Goal: Task Accomplishment & Management: Complete application form

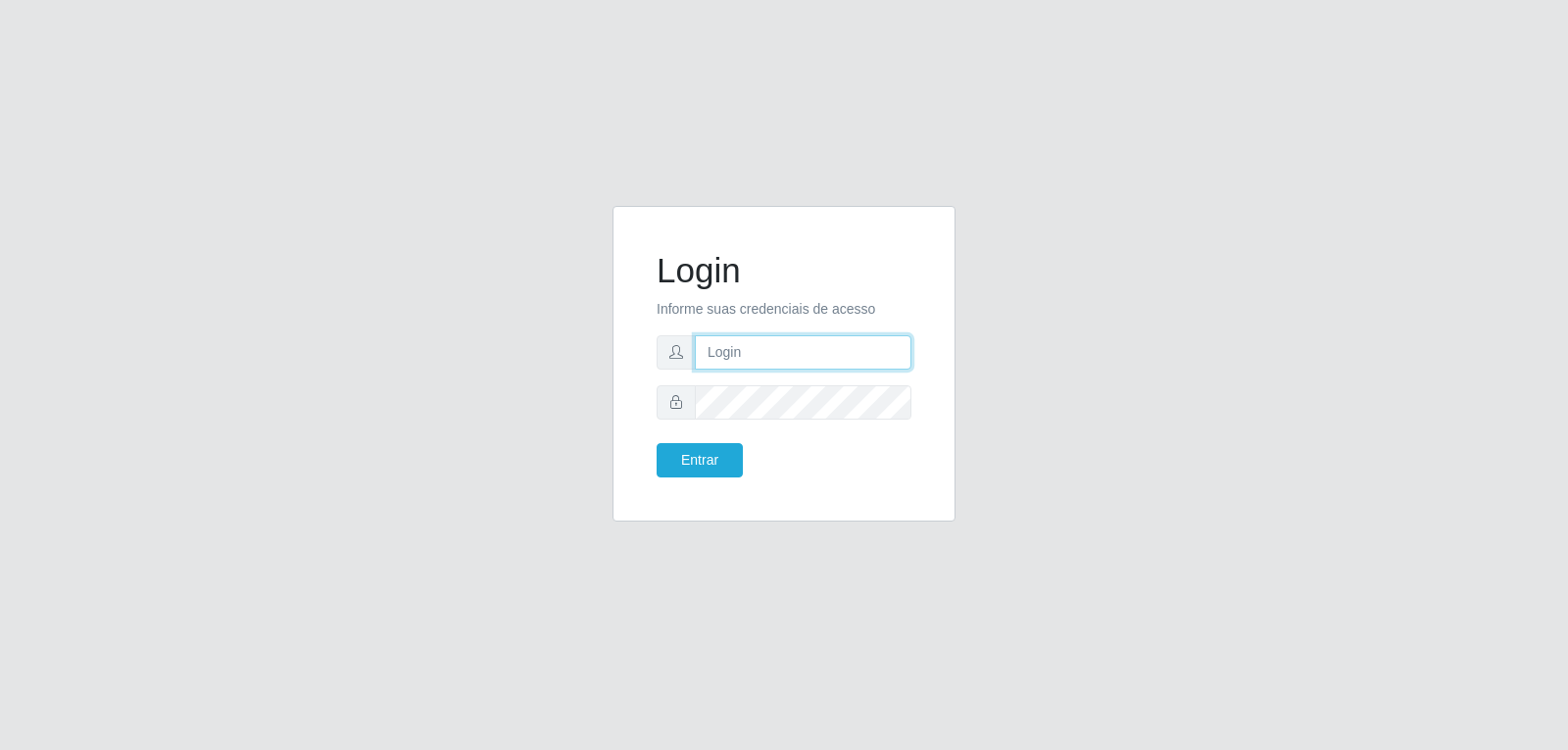
click at [776, 355] on input "text" at bounding box center [803, 352] width 216 height 35
type input "[EMAIL_ADDRESS][DOMAIN_NAME]"
click at [657, 443] on button "Entrar" at bounding box center [699, 460] width 86 height 35
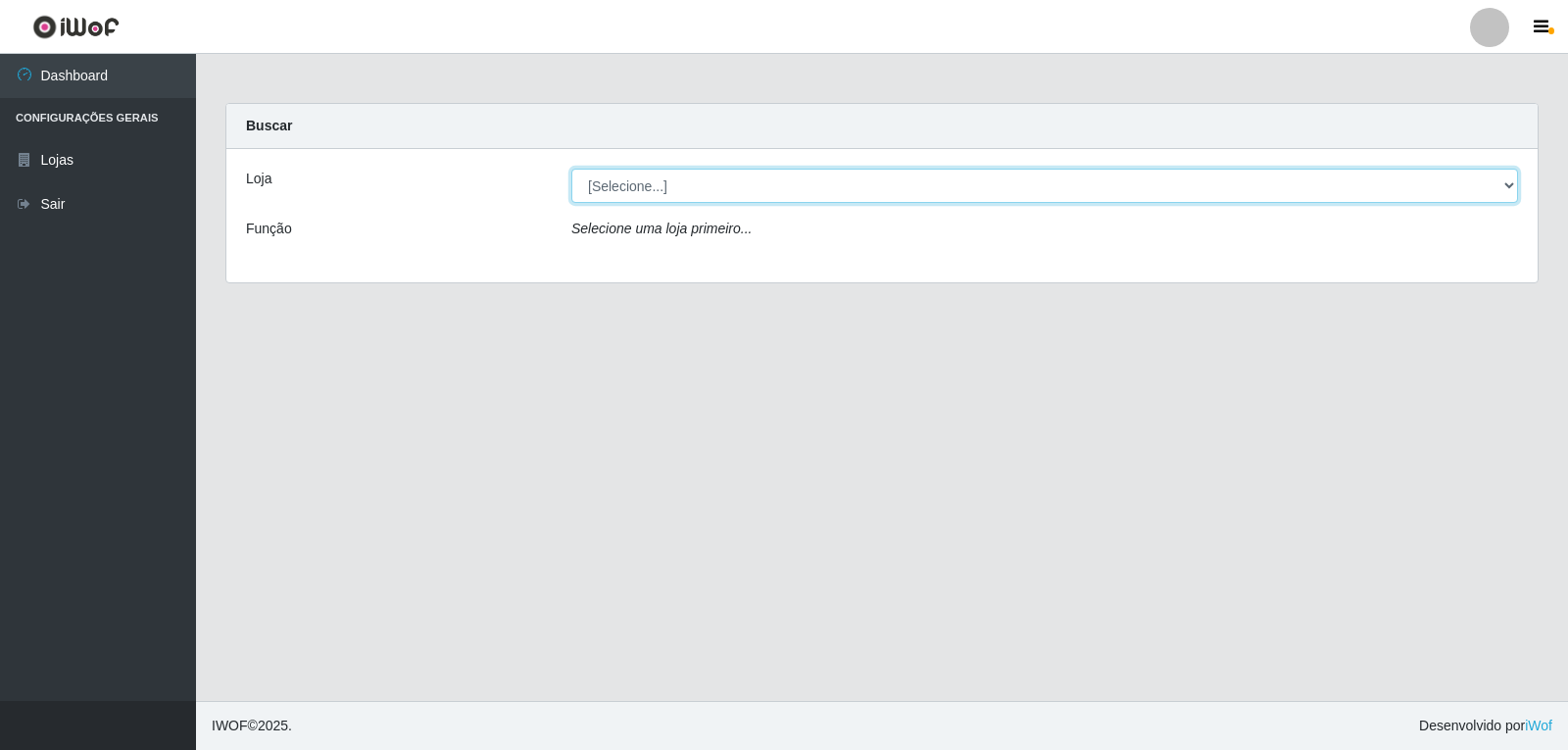
click at [633, 183] on select "[Selecione...] [PERSON_NAME]" at bounding box center [1044, 186] width 947 height 35
select select "523"
click at [571, 169] on select "[Selecione...] [PERSON_NAME]" at bounding box center [1044, 186] width 947 height 35
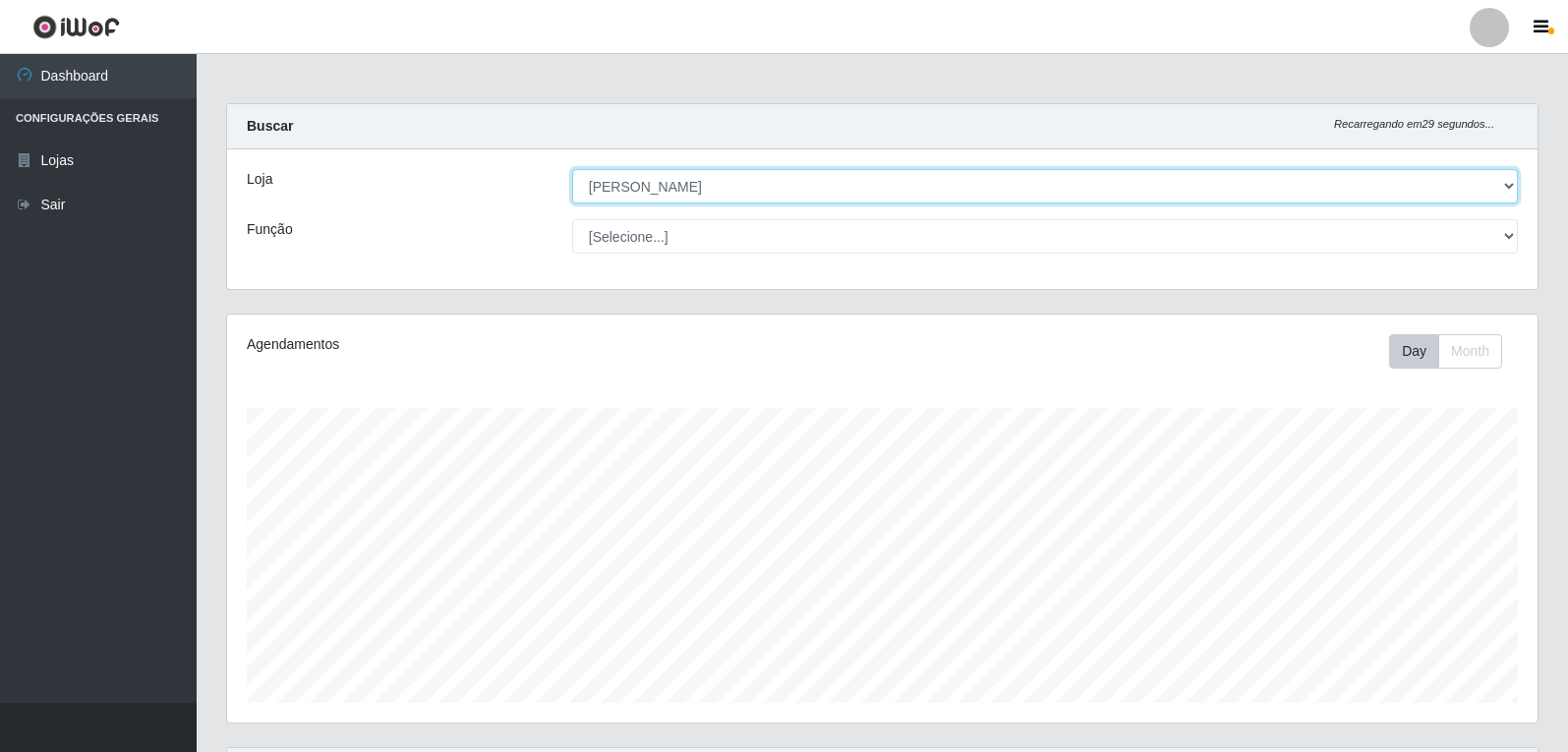
scroll to position [408, 1310]
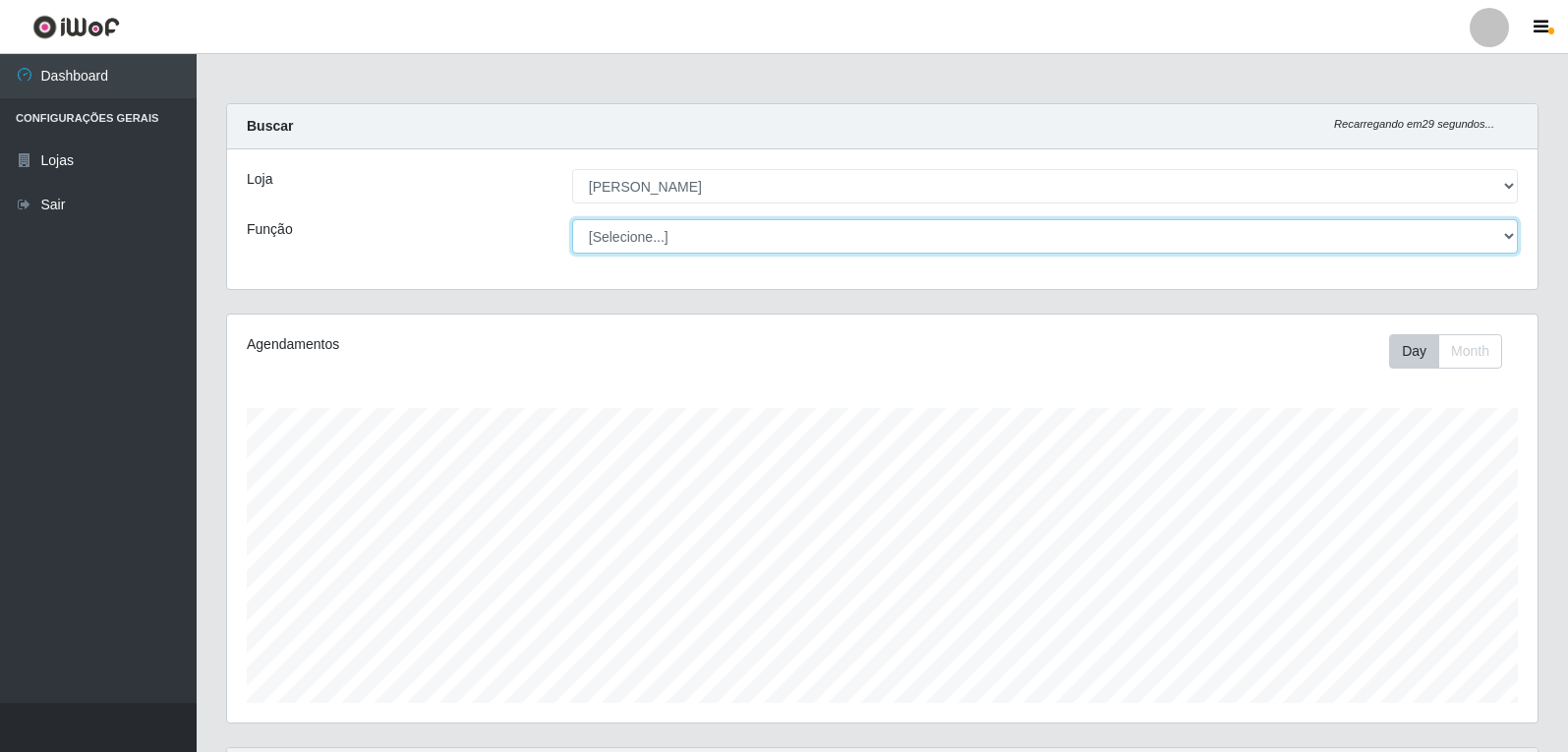
click at [759, 233] on select "[Selecione...] Embalador Embalador + Embalador ++ Repositor Repositor + Reposit…" at bounding box center [1045, 236] width 946 height 35
click at [663, 231] on select "[Selecione...] Embalador Embalador + Embalador ++ Repositor Repositor + Reposit…" at bounding box center [1045, 236] width 946 height 35
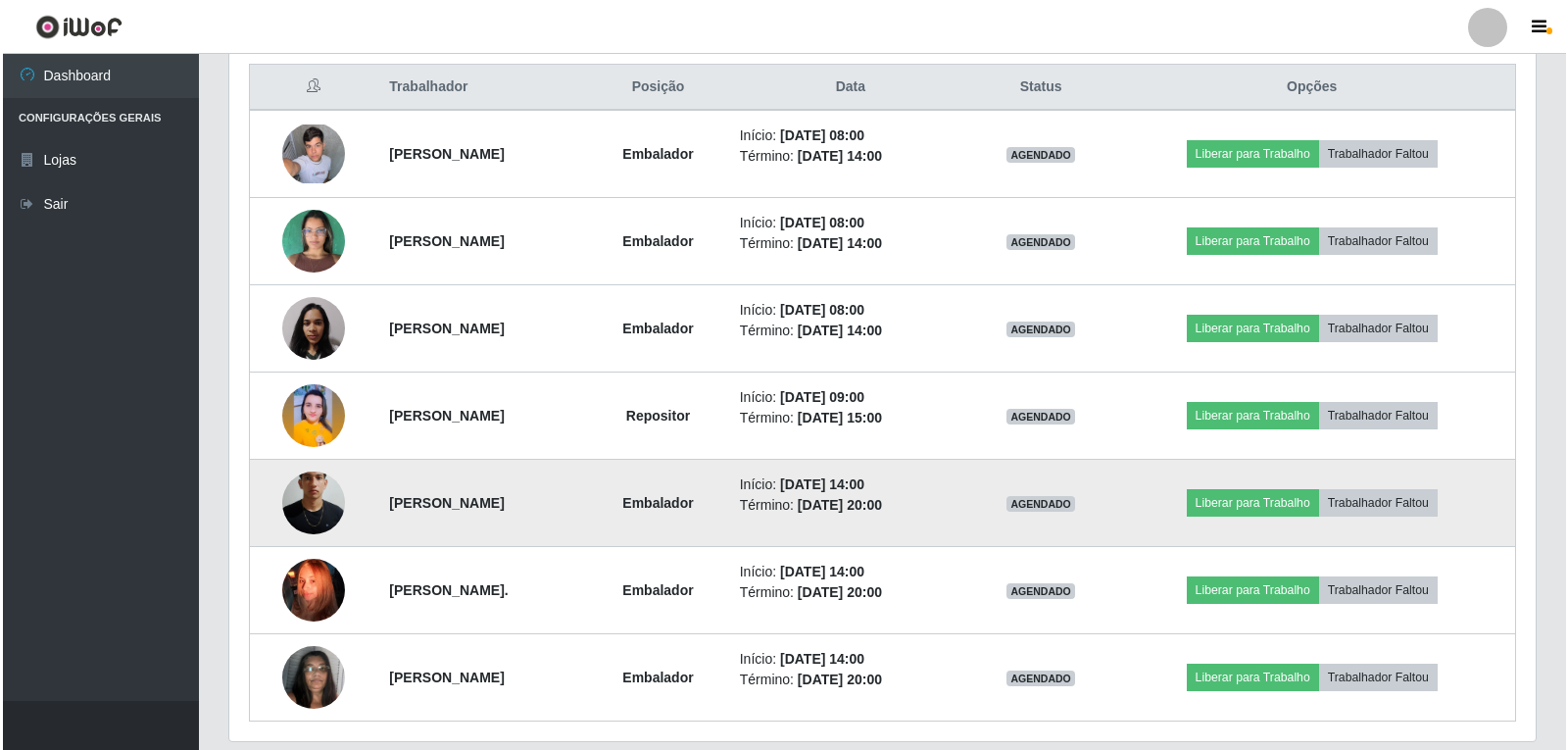
scroll to position [813, 0]
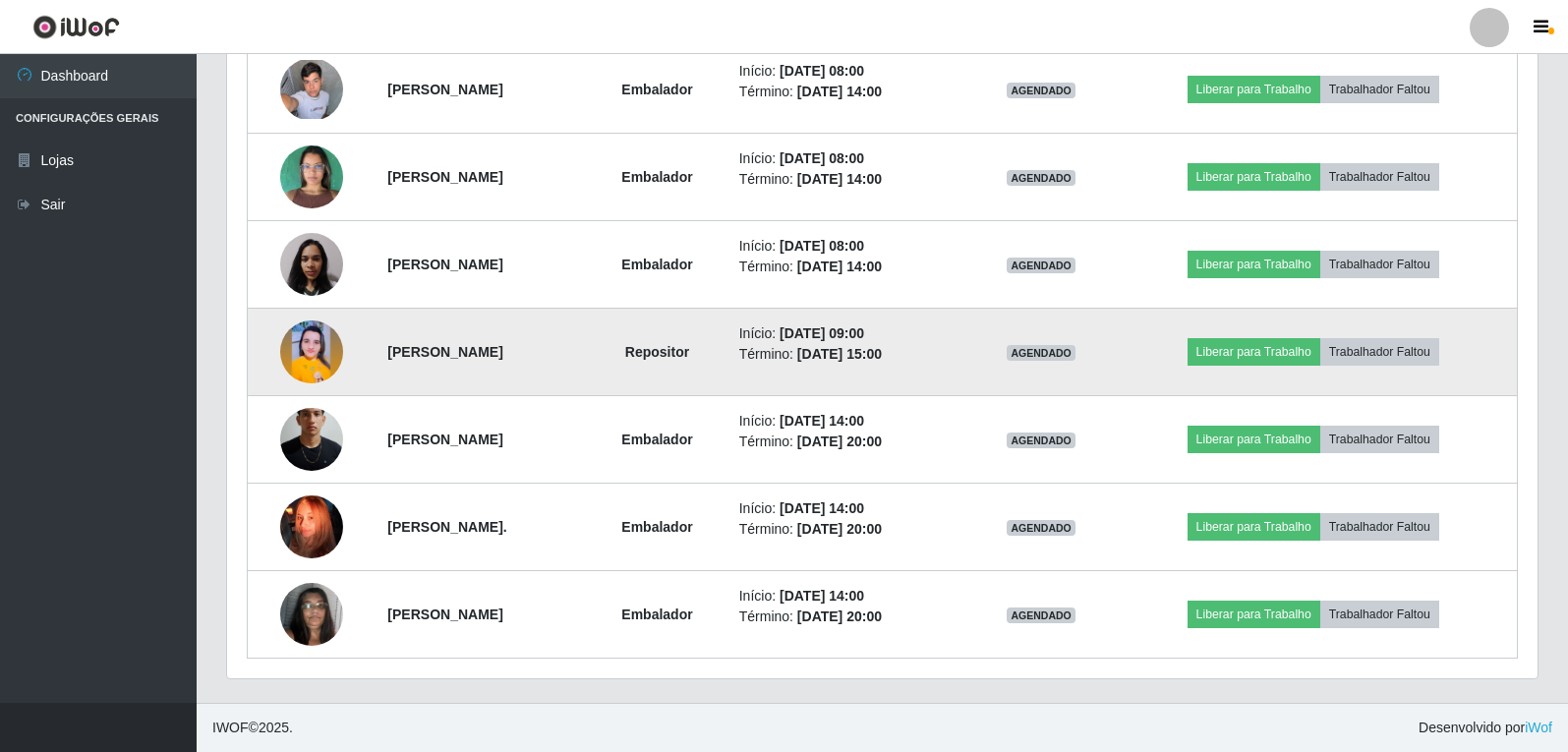
click at [416, 360] on strong "[PERSON_NAME]" at bounding box center [445, 352] width 115 height 16
click at [307, 369] on img at bounding box center [311, 351] width 63 height 63
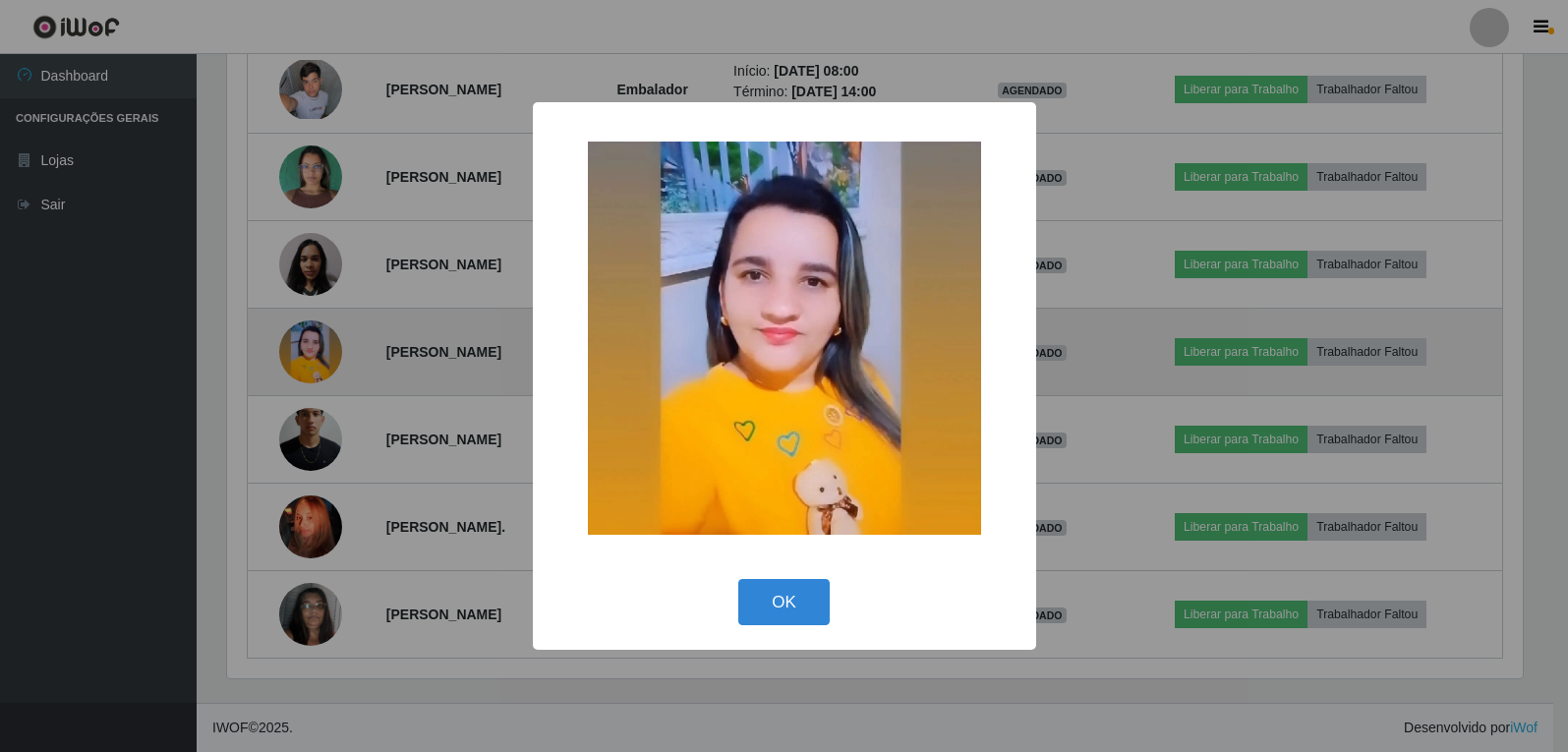
scroll to position [408, 1300]
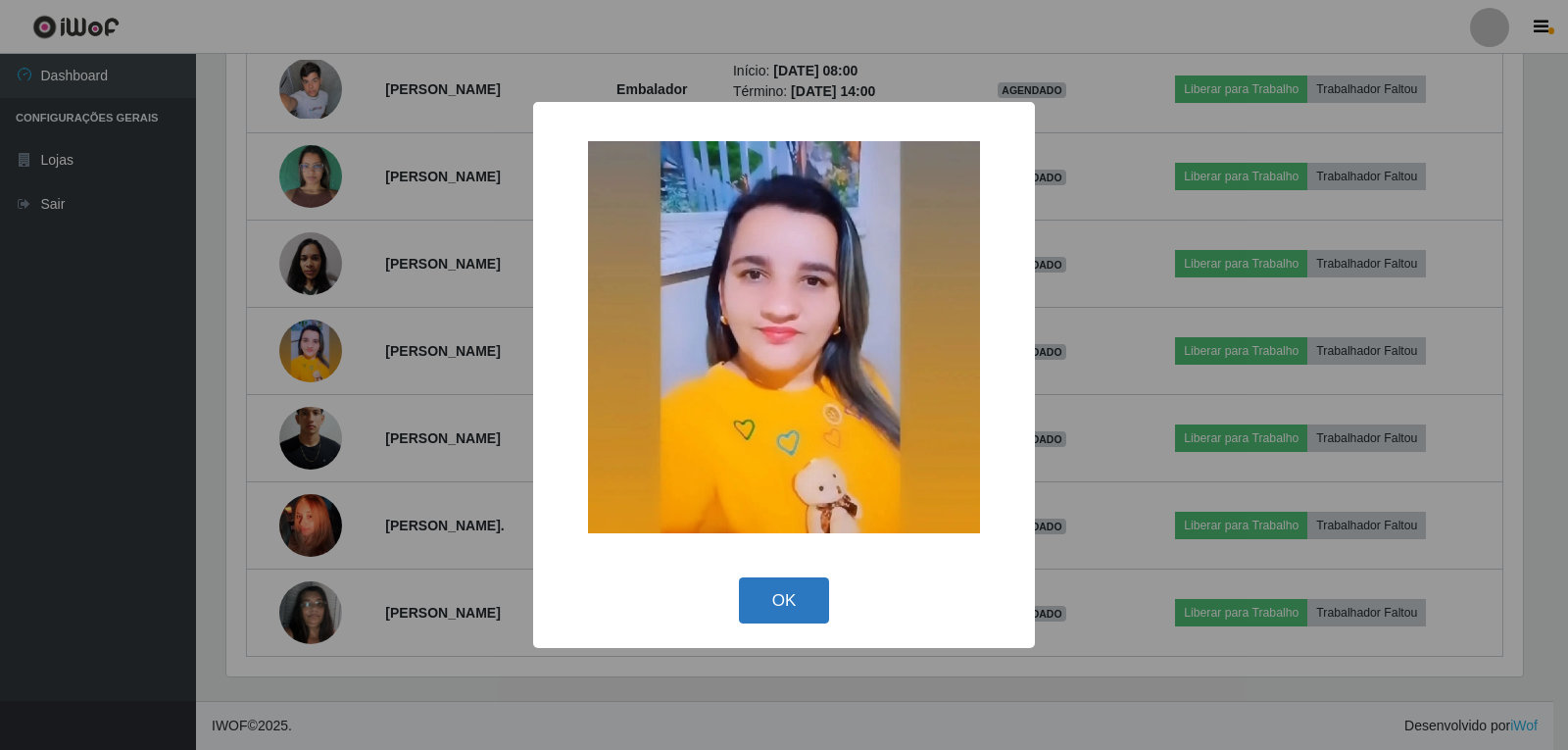
click at [791, 586] on button "OK" at bounding box center [784, 600] width 91 height 46
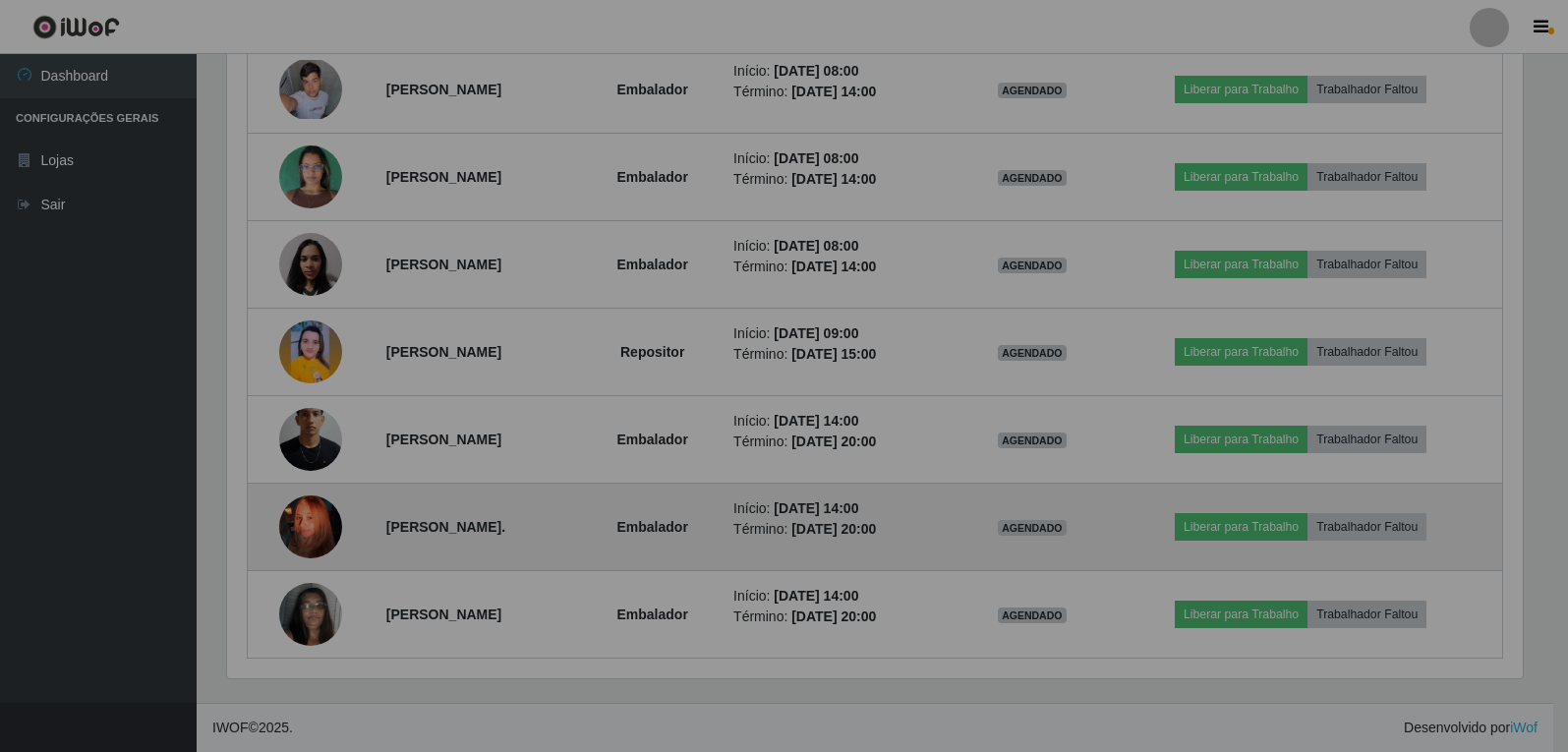
scroll to position [408, 1310]
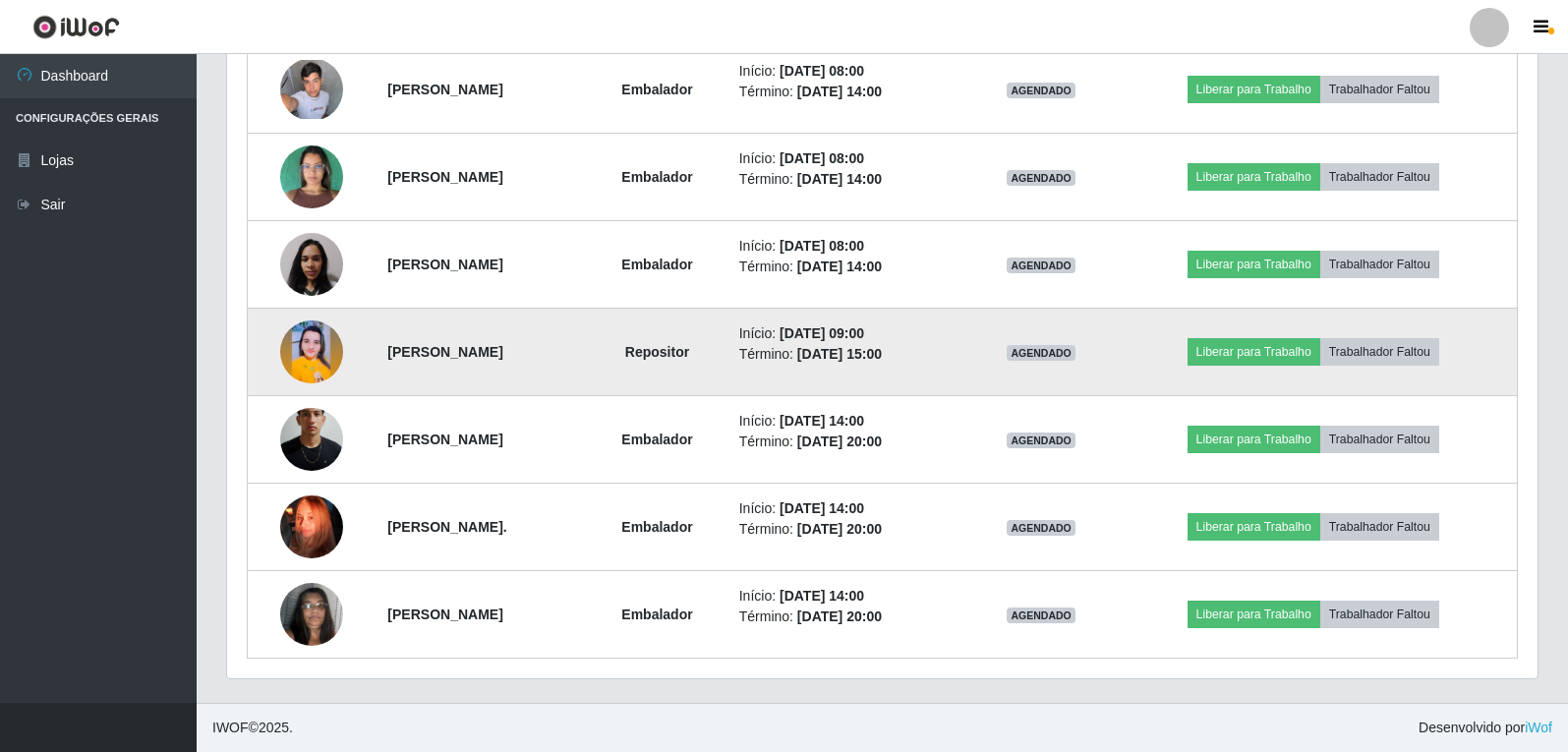
click at [714, 357] on td "Repositor" at bounding box center [657, 352] width 139 height 88
click at [717, 357] on td "Repositor" at bounding box center [657, 352] width 139 height 88
click at [689, 357] on strong "Repositor" at bounding box center [657, 352] width 64 height 16
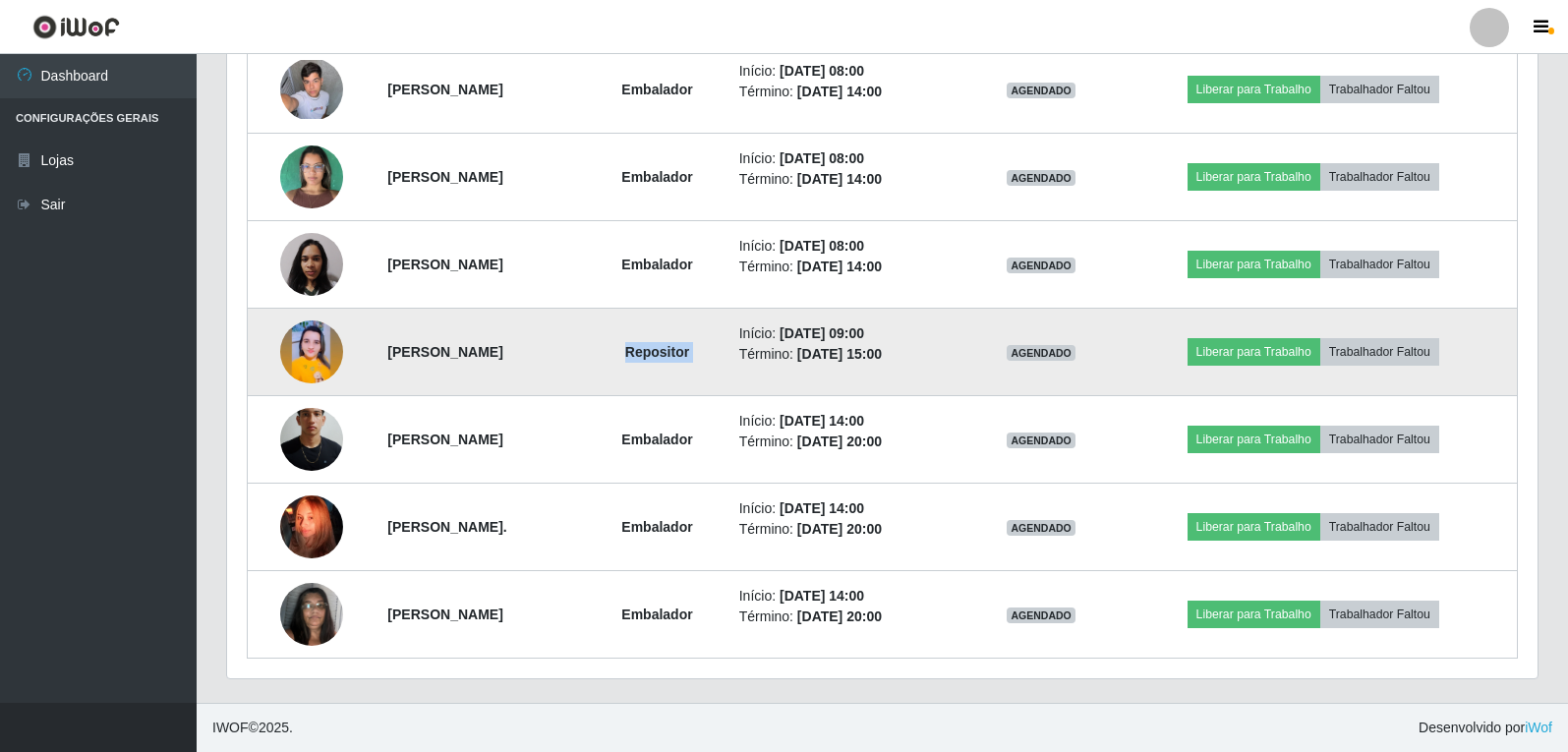
click at [689, 357] on strong "Repositor" at bounding box center [657, 352] width 64 height 16
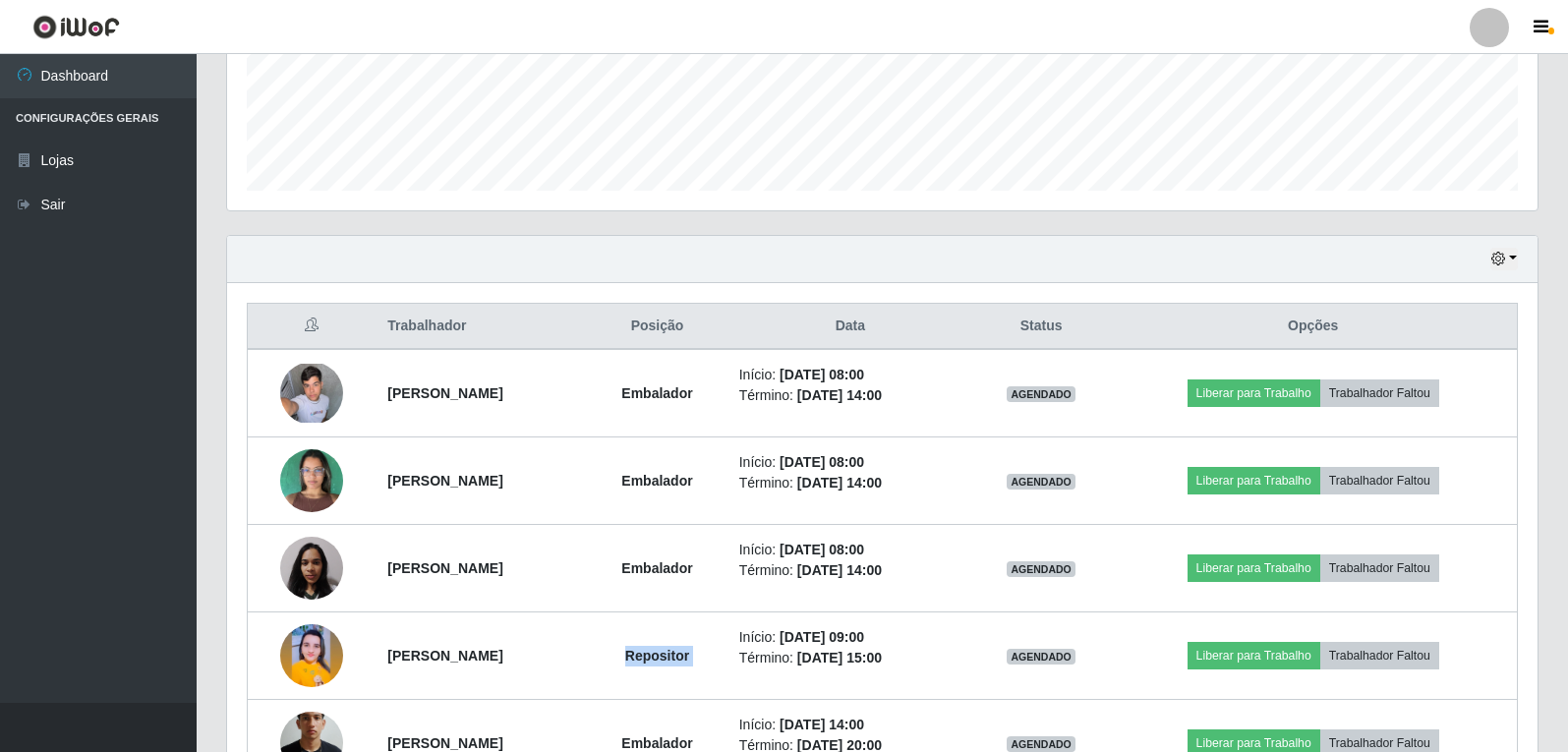
scroll to position [521, 0]
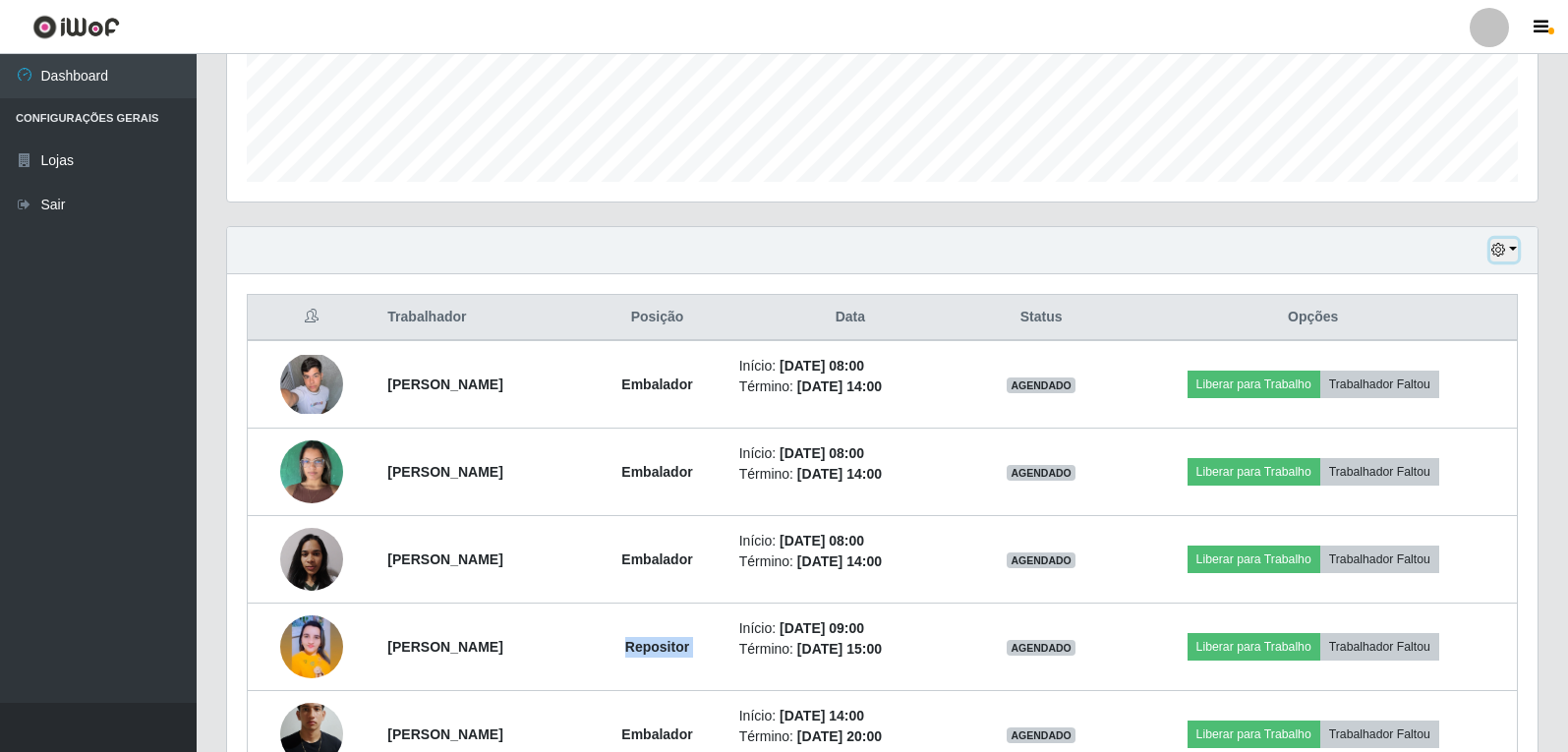
click at [1511, 240] on button "button" at bounding box center [1504, 250] width 28 height 23
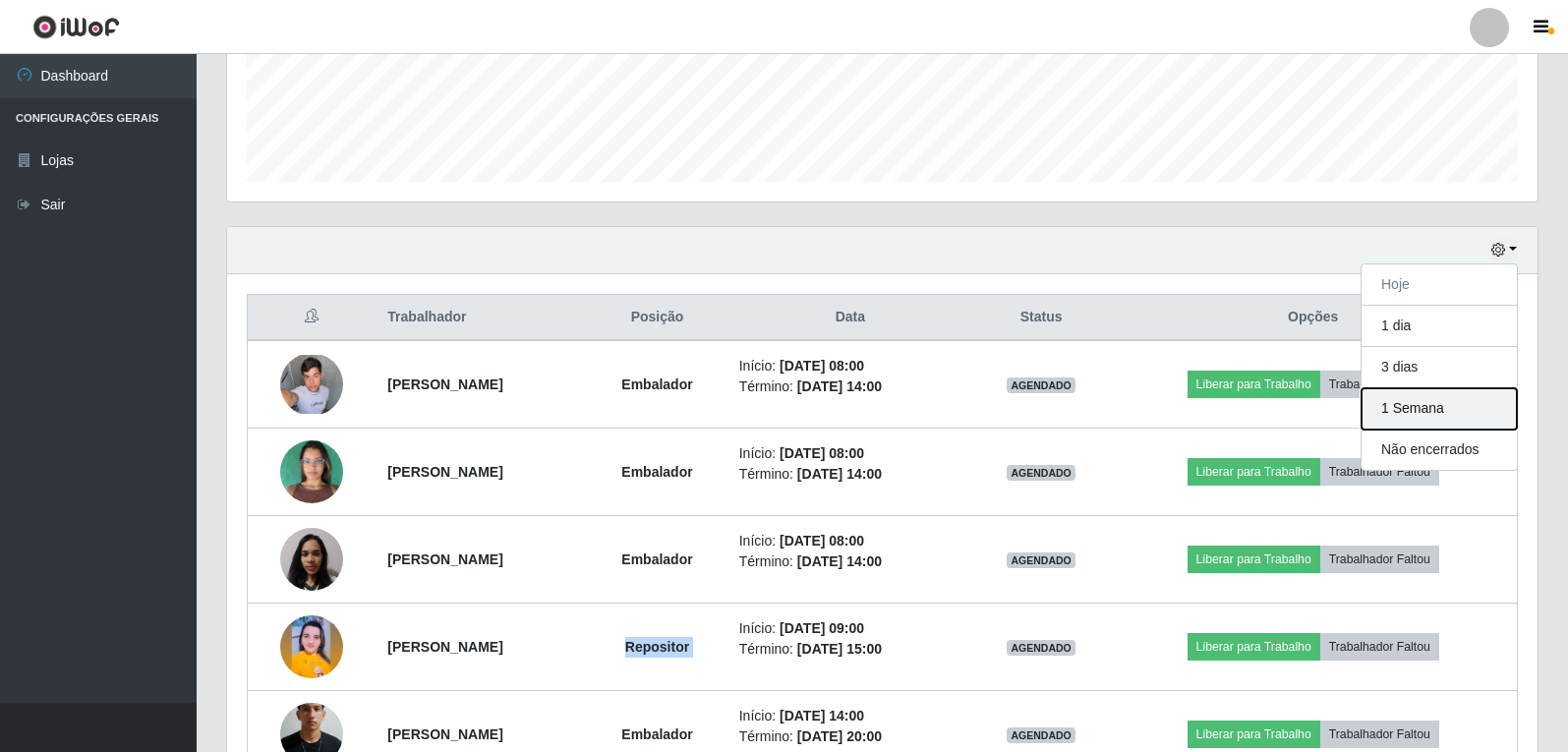
click at [1453, 411] on button "1 Semana" at bounding box center [1440, 409] width 155 height 42
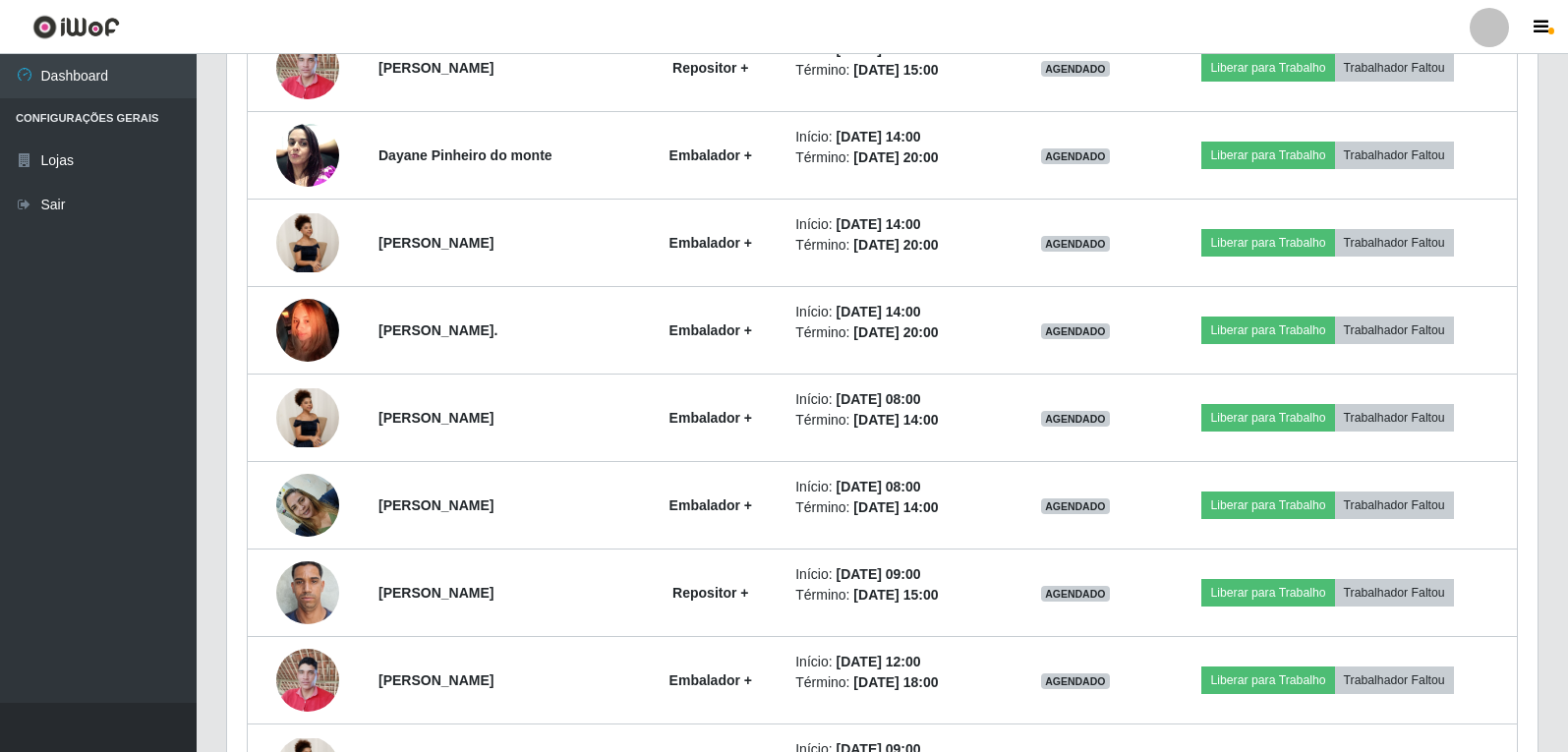
scroll to position [3528, 0]
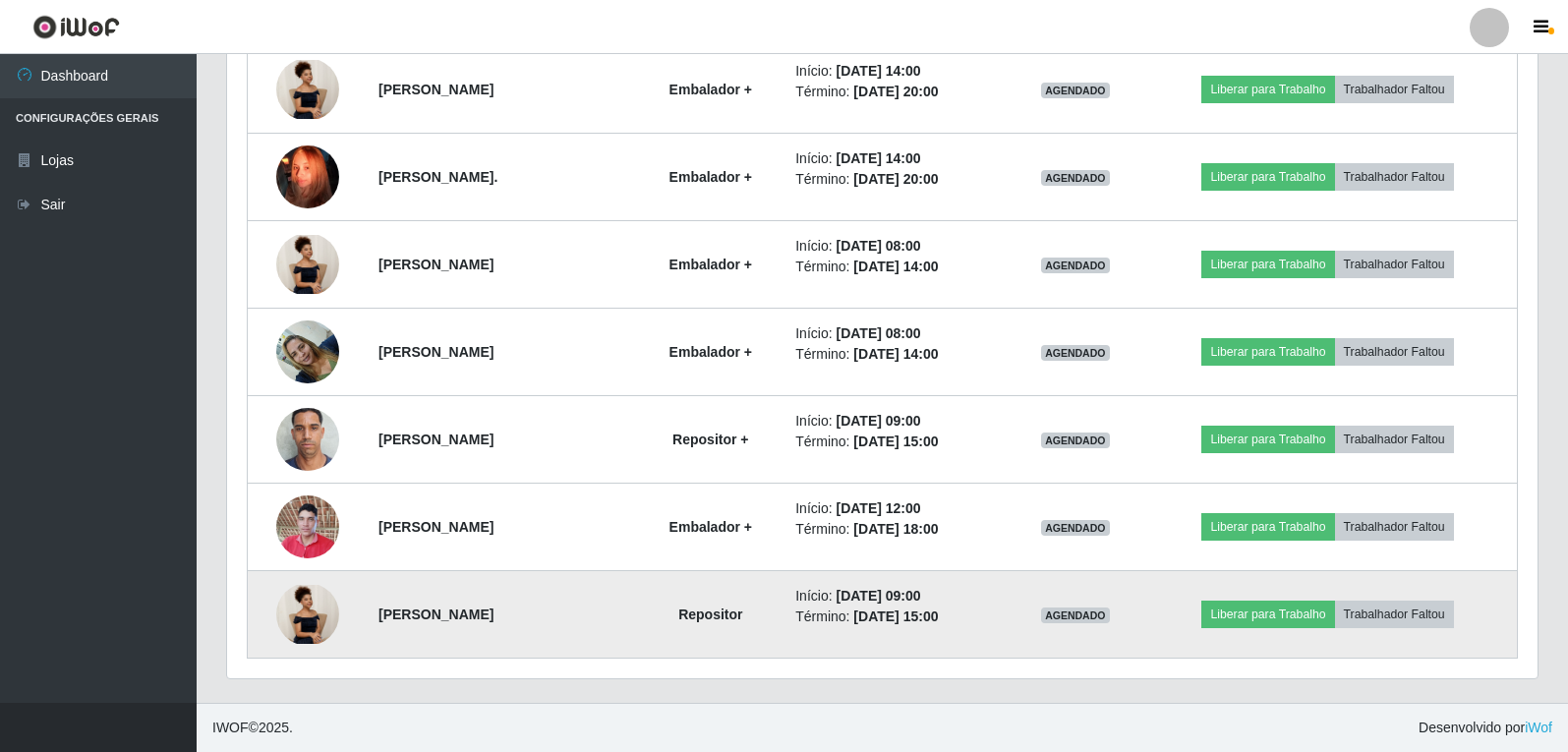
click at [691, 620] on td "Repositor" at bounding box center [709, 615] width 146 height 88
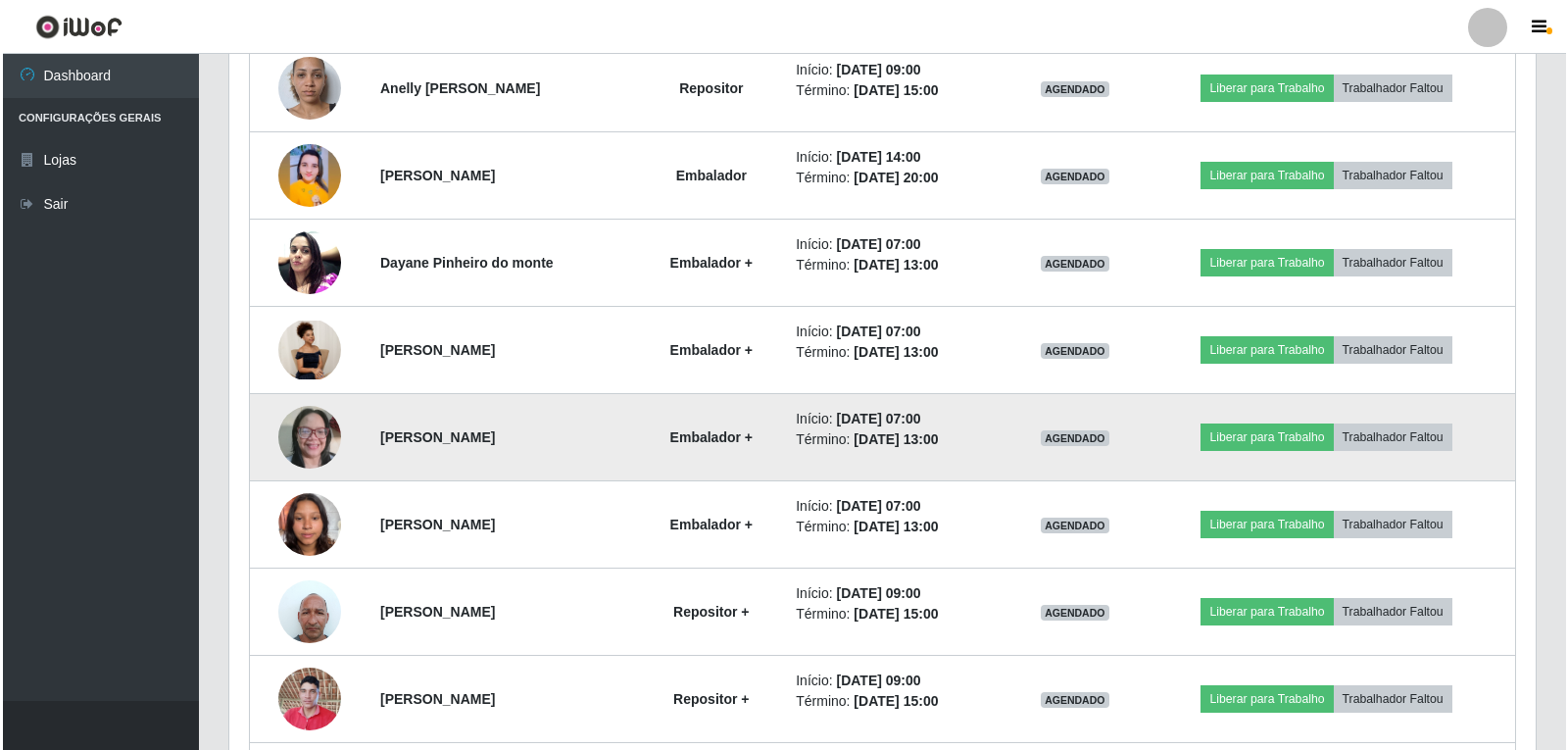
scroll to position [2636, 0]
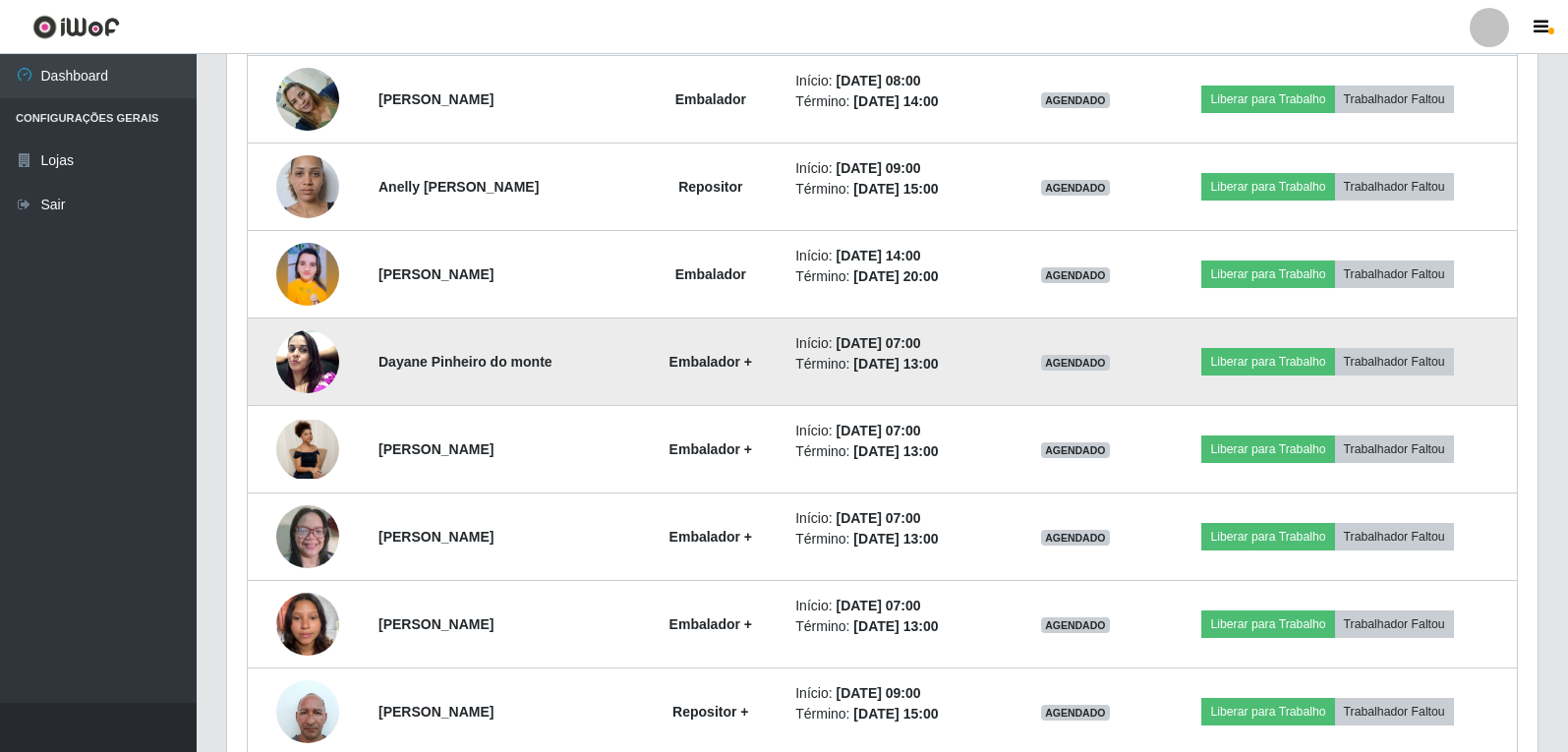
click at [292, 357] on img at bounding box center [307, 361] width 63 height 84
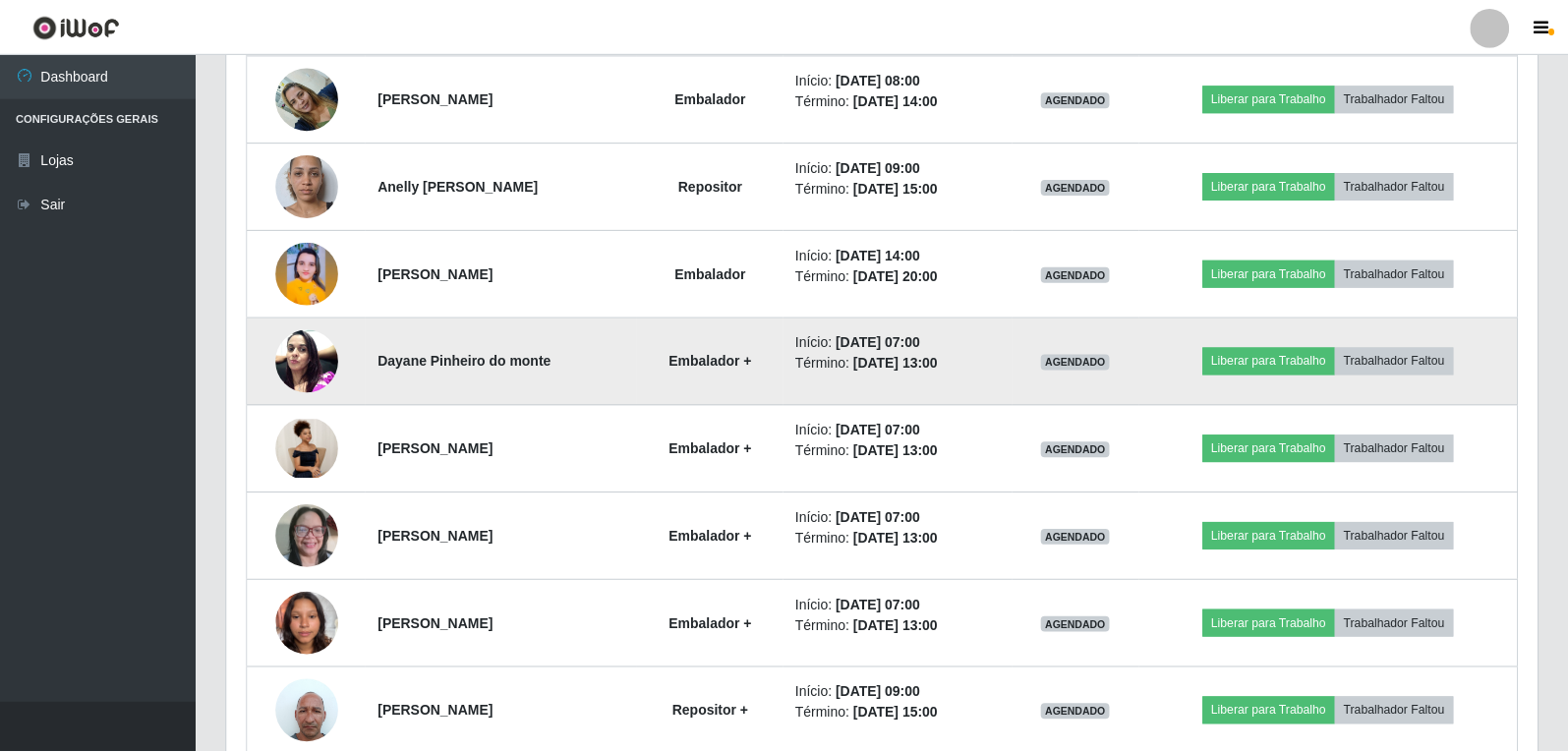
scroll to position [408, 1300]
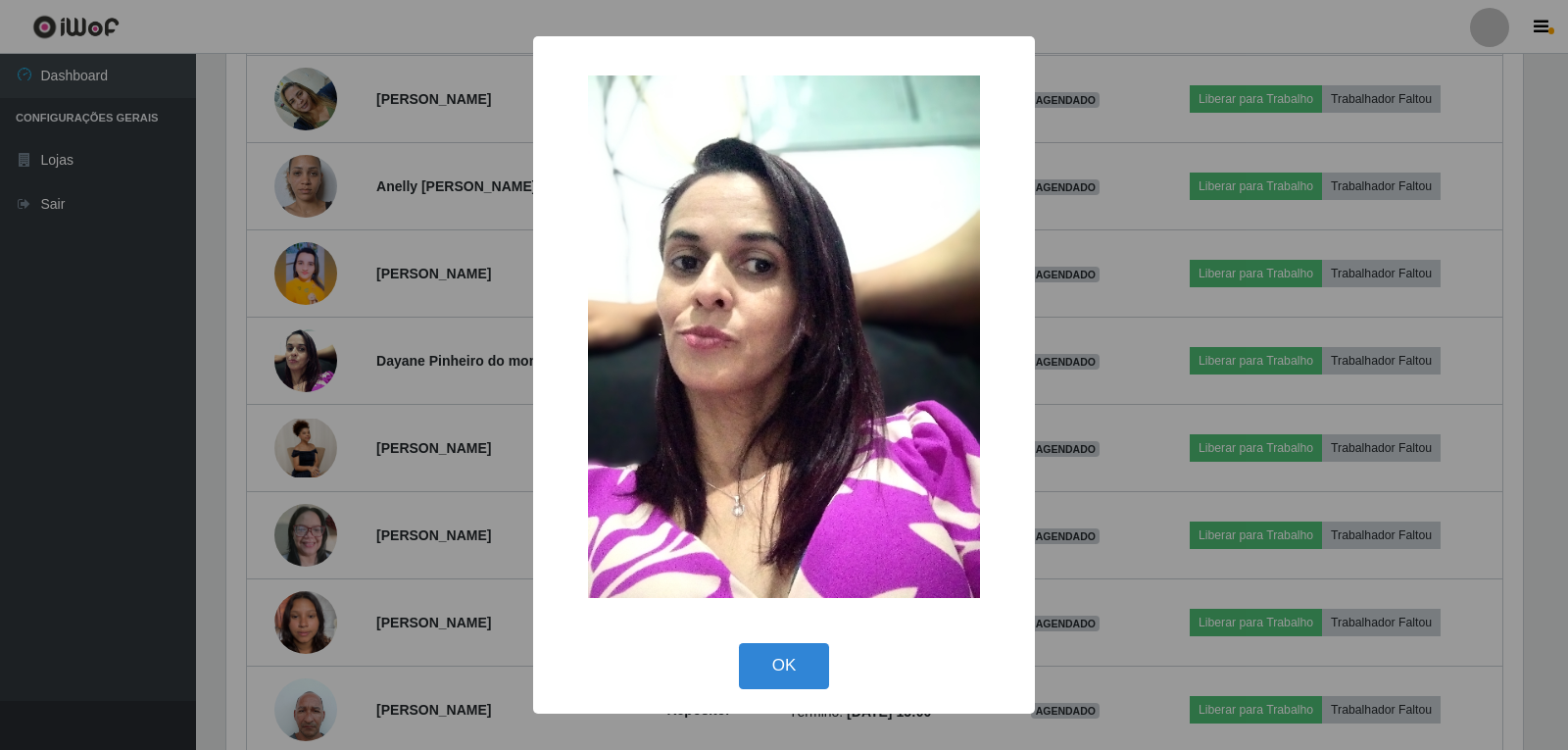
click at [1192, 469] on div "× OK Cancel" at bounding box center [784, 375] width 1568 height 750
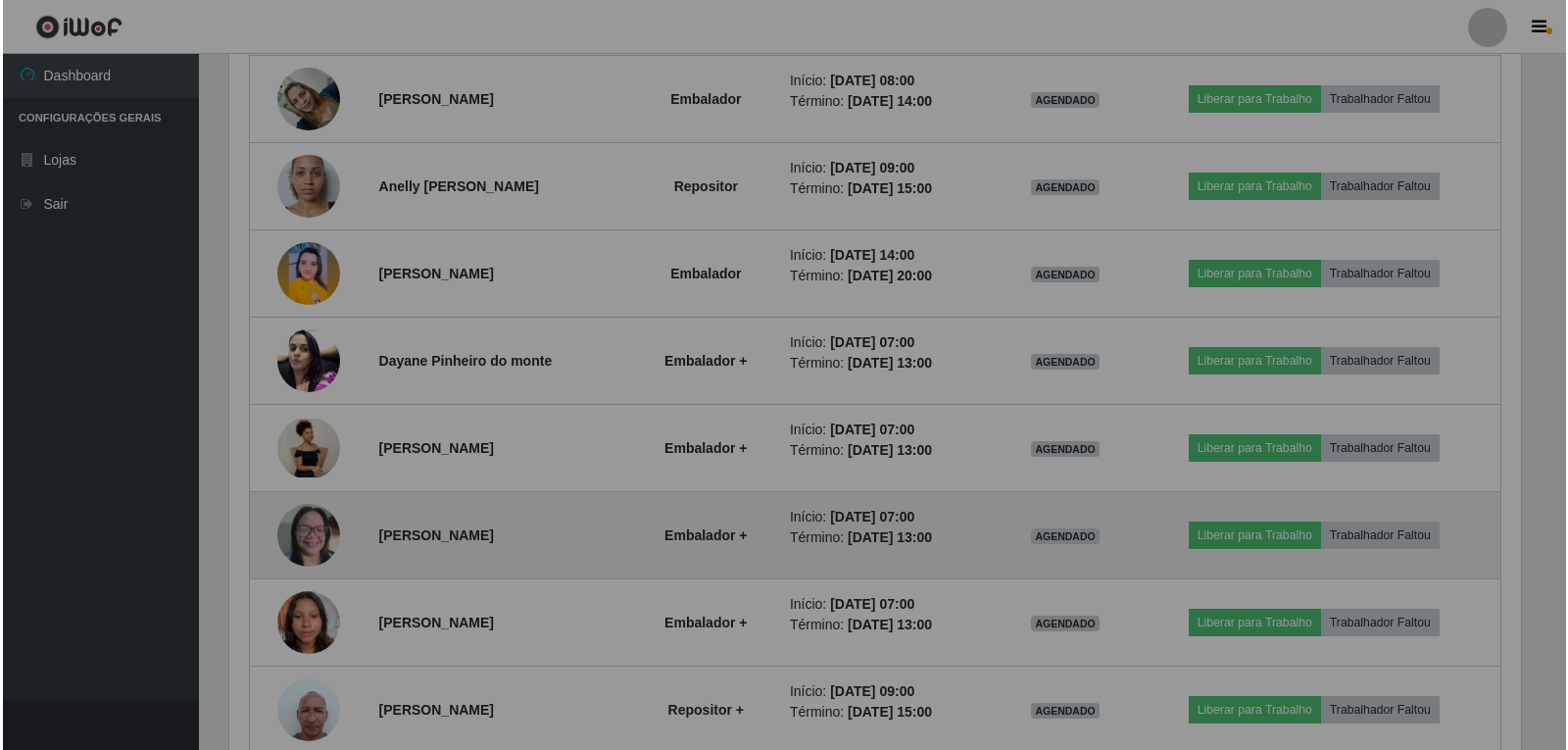
scroll to position [407, 1306]
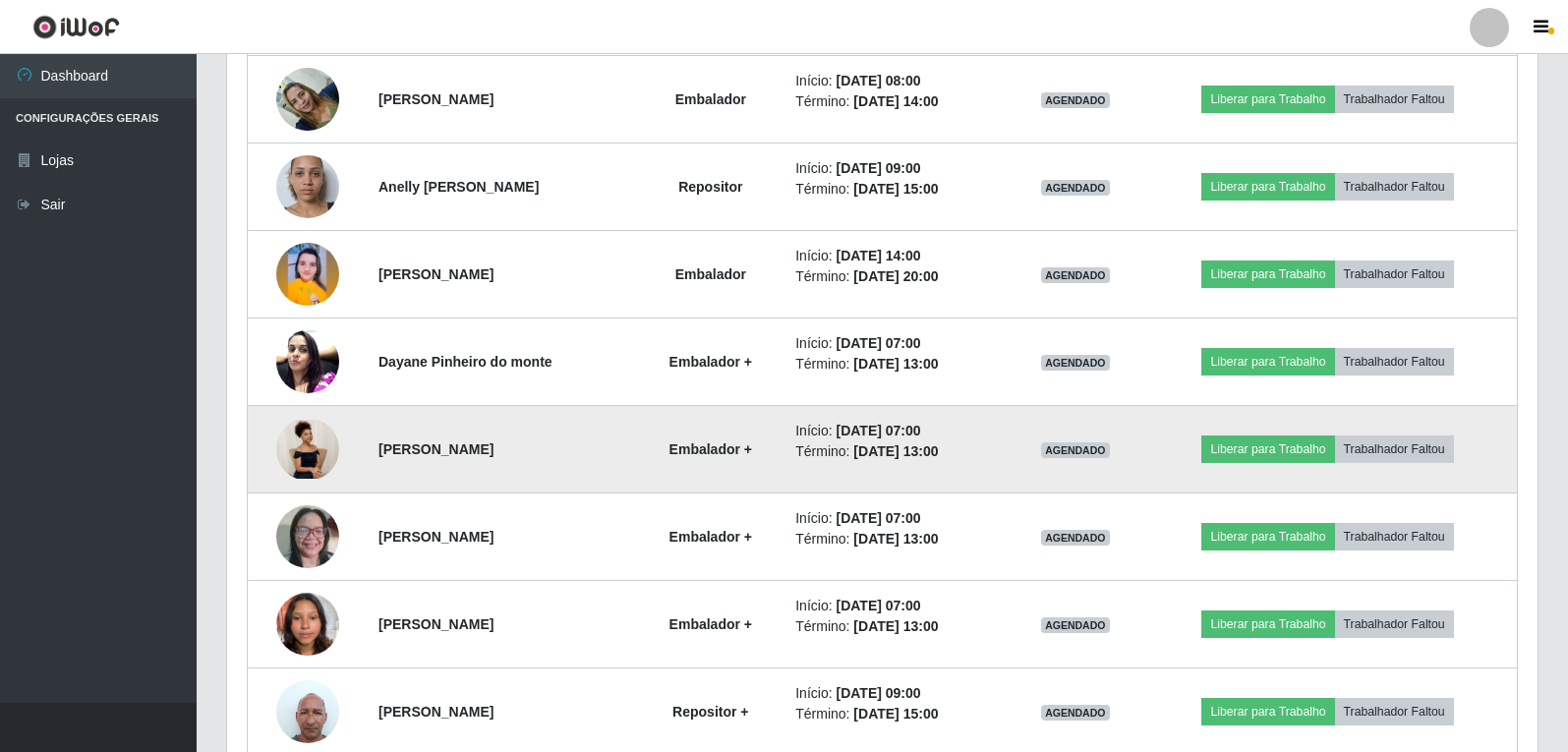
click at [279, 443] on img at bounding box center [307, 449] width 63 height 58
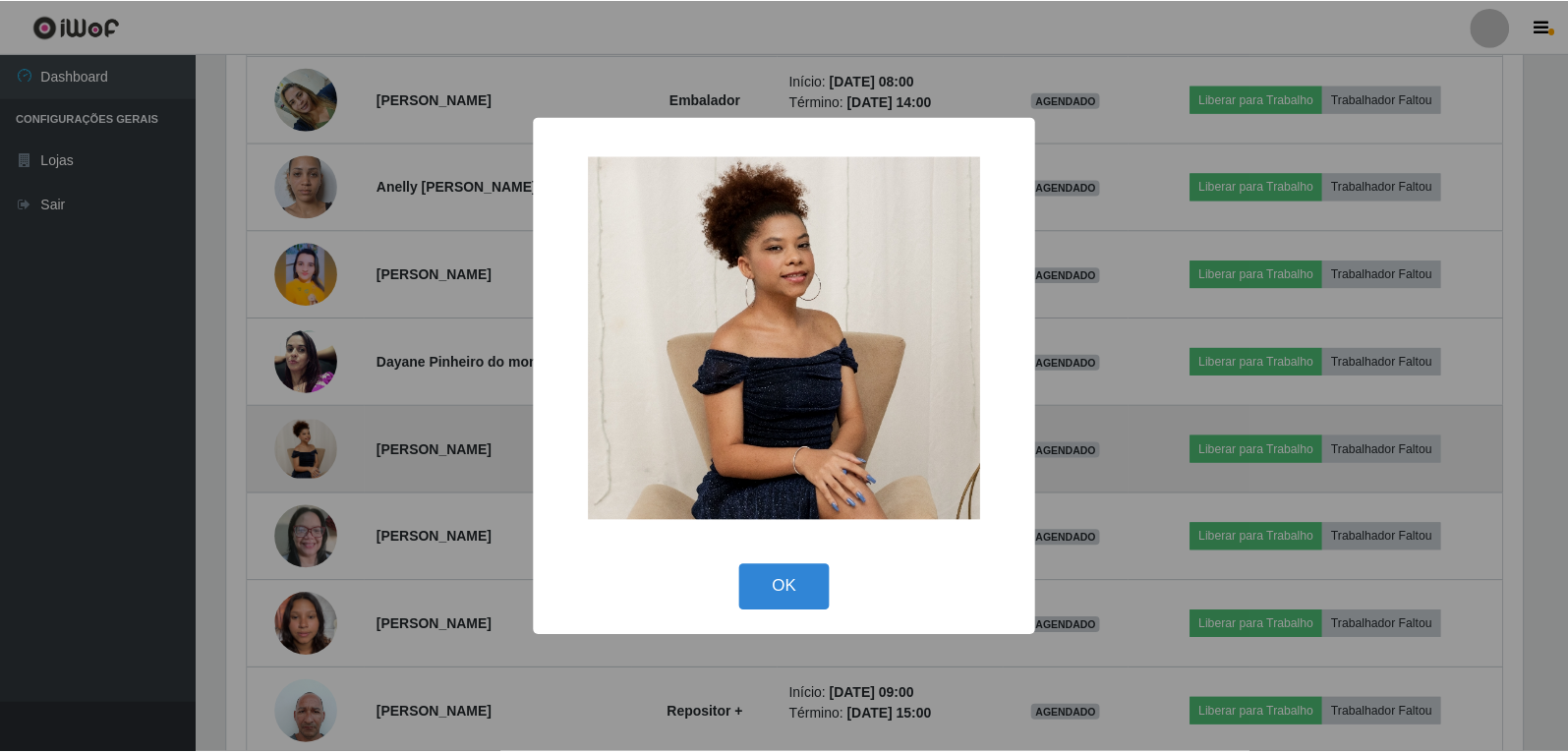
scroll to position [408, 1300]
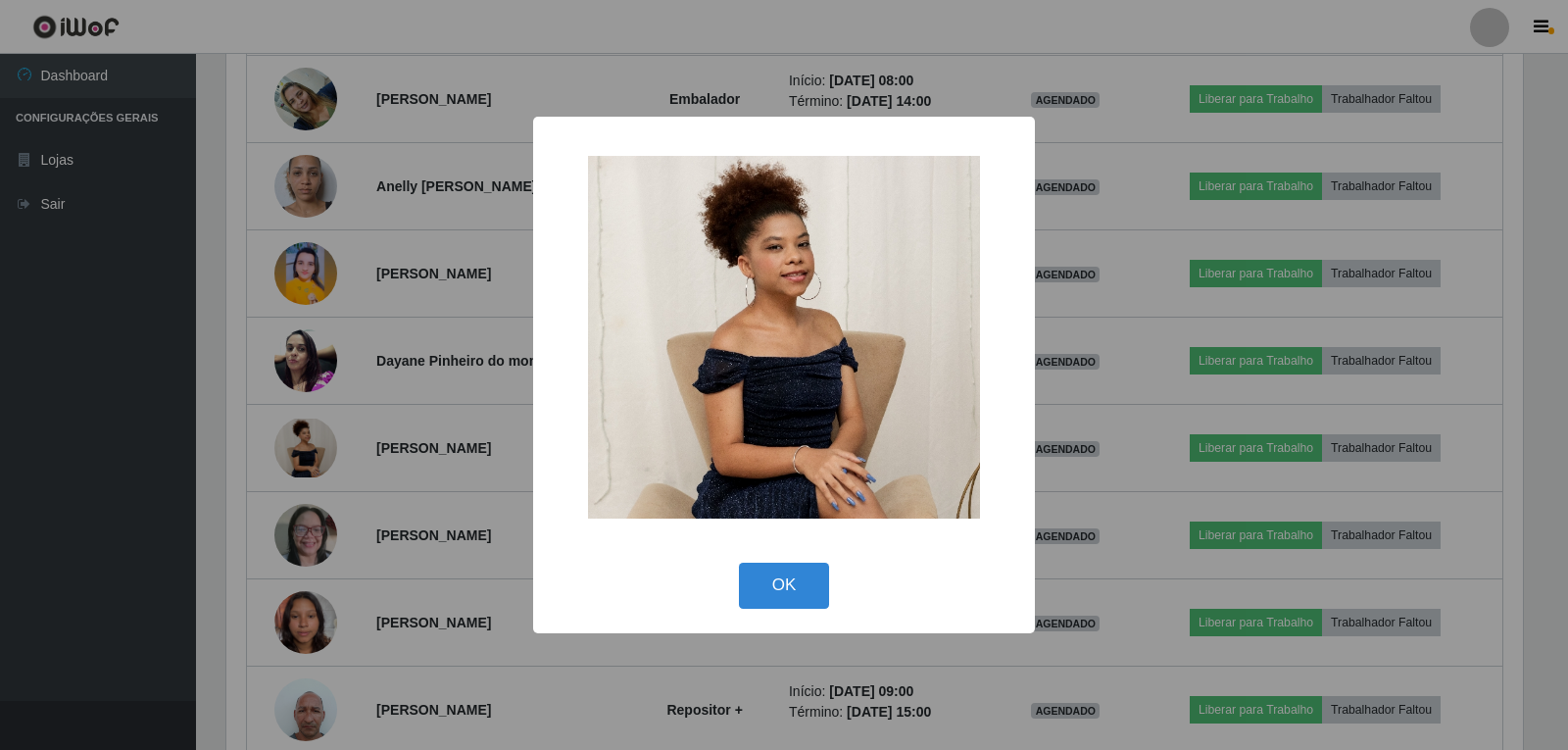
click at [435, 503] on div "× OK Cancel" at bounding box center [784, 375] width 1568 height 750
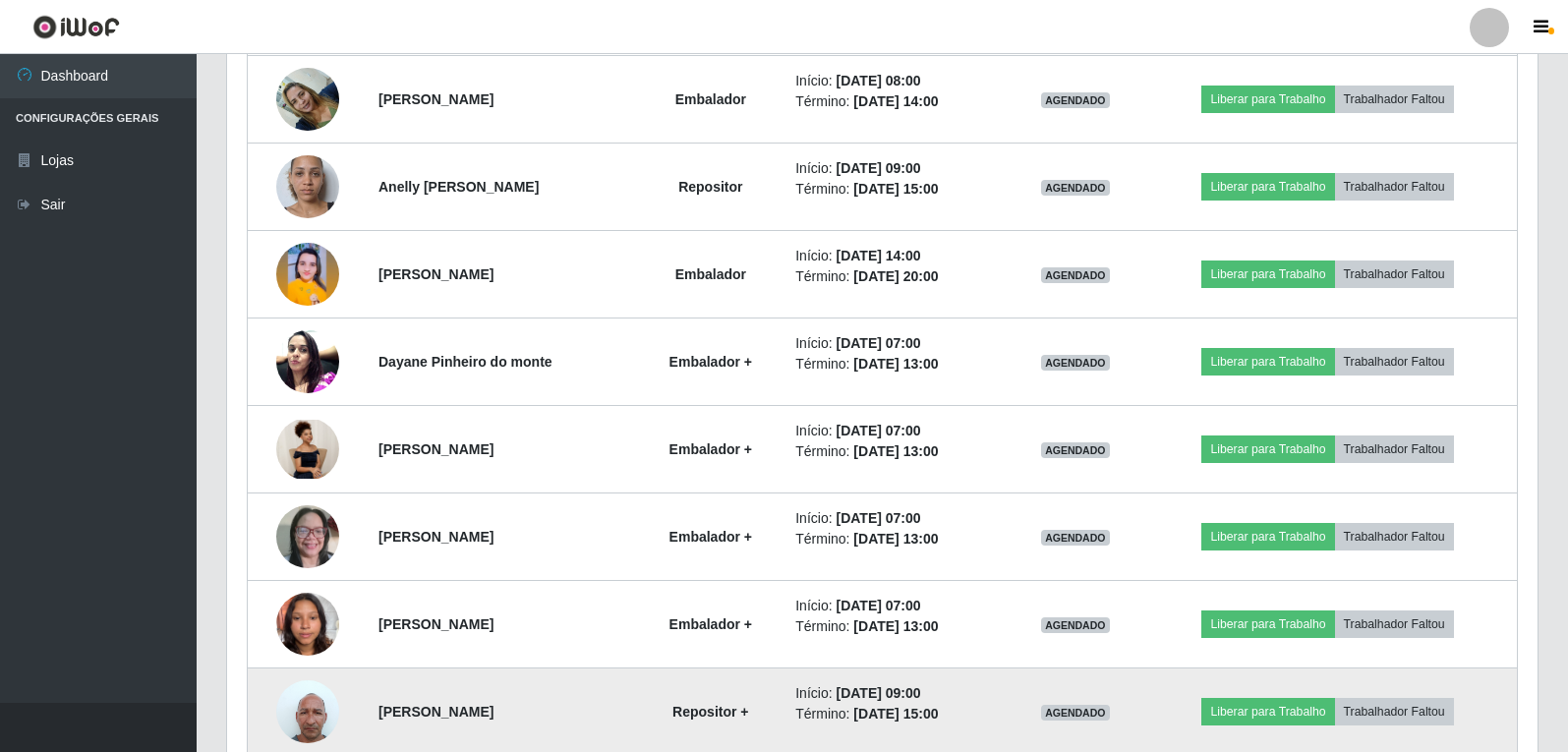
scroll to position [2938, 0]
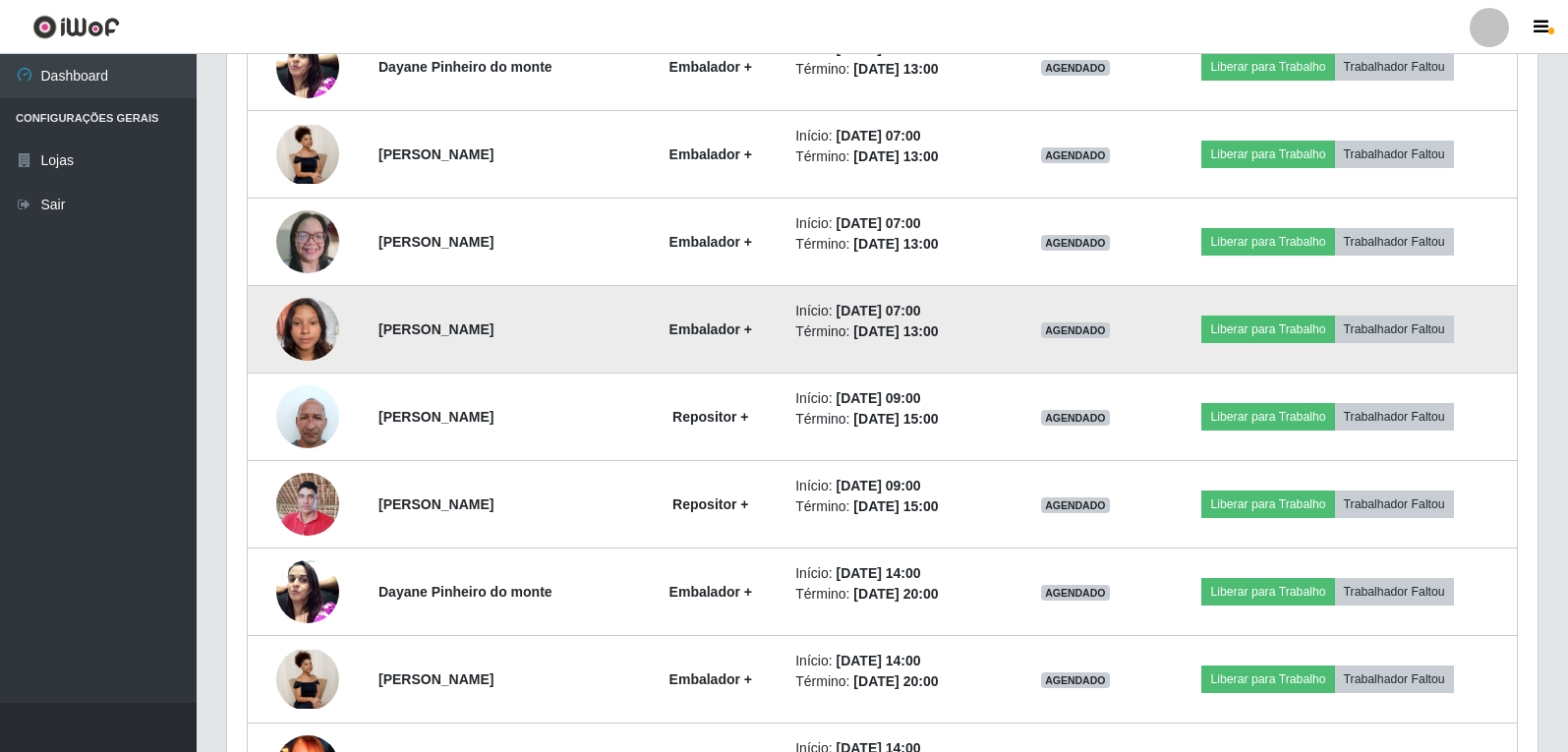
click at [314, 334] on img at bounding box center [307, 329] width 63 height 84
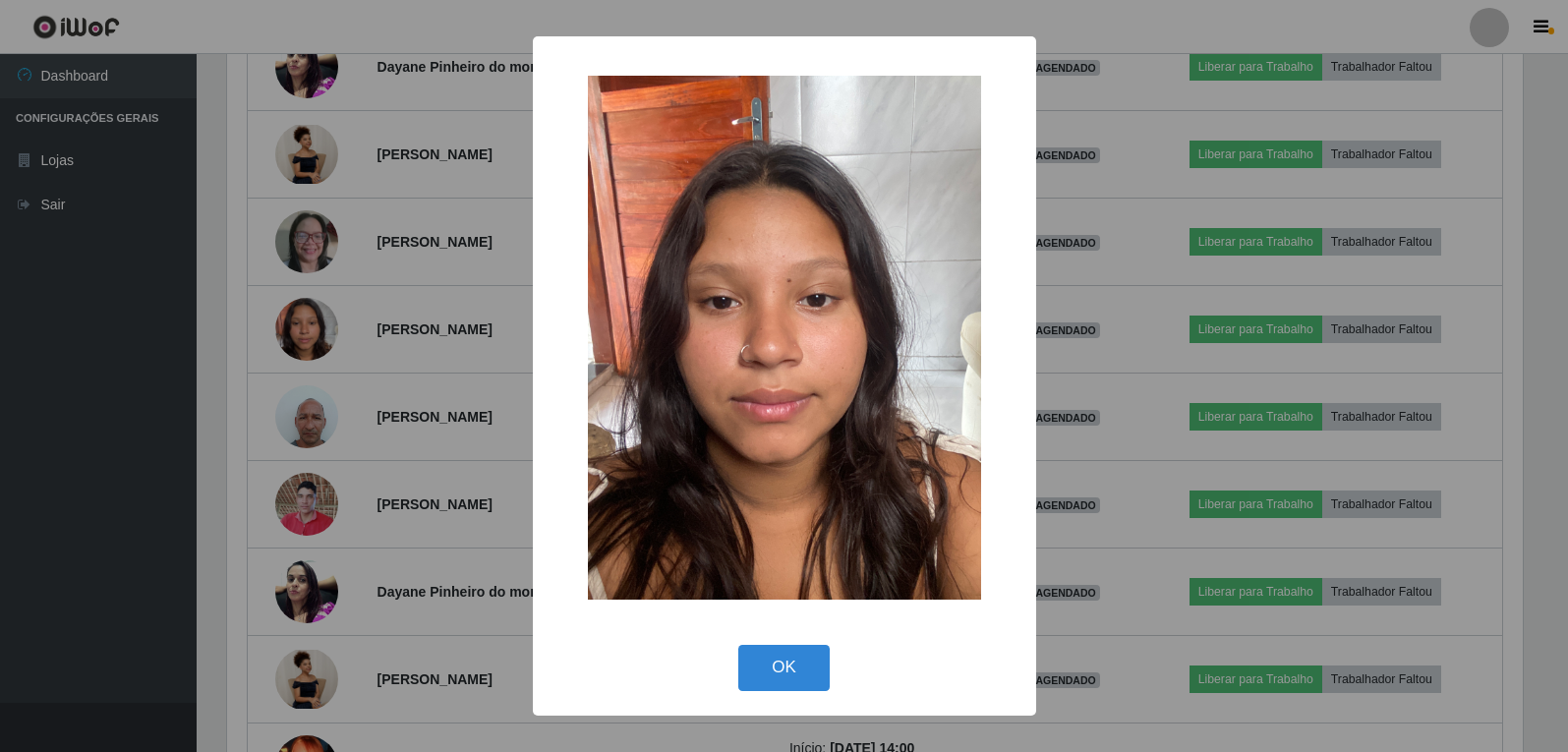
scroll to position [408, 1300]
click at [568, 354] on div "×" at bounding box center [786, 337] width 464 height 563
click at [305, 410] on div "× OK Cancel" at bounding box center [786, 376] width 1573 height 752
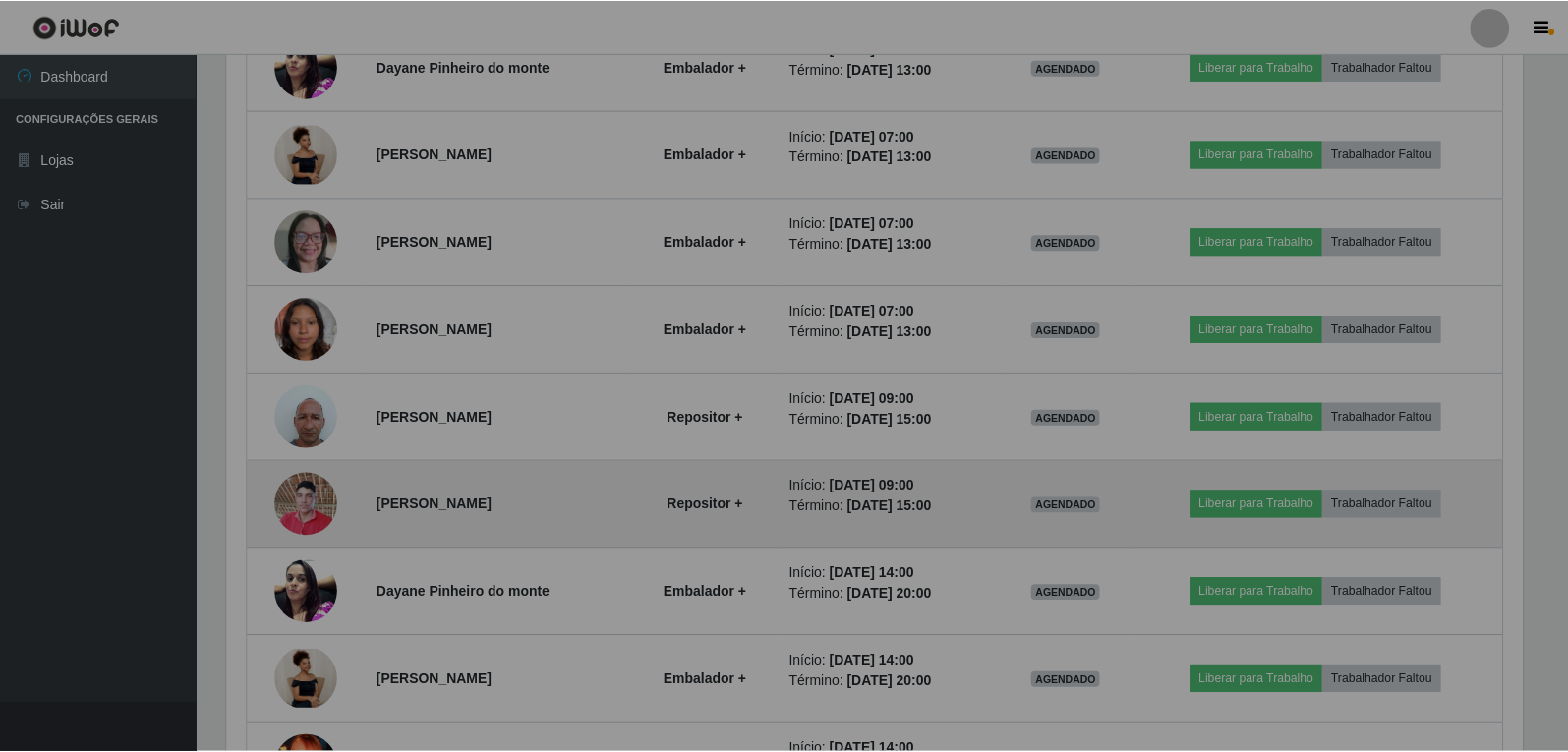
scroll to position [408, 1310]
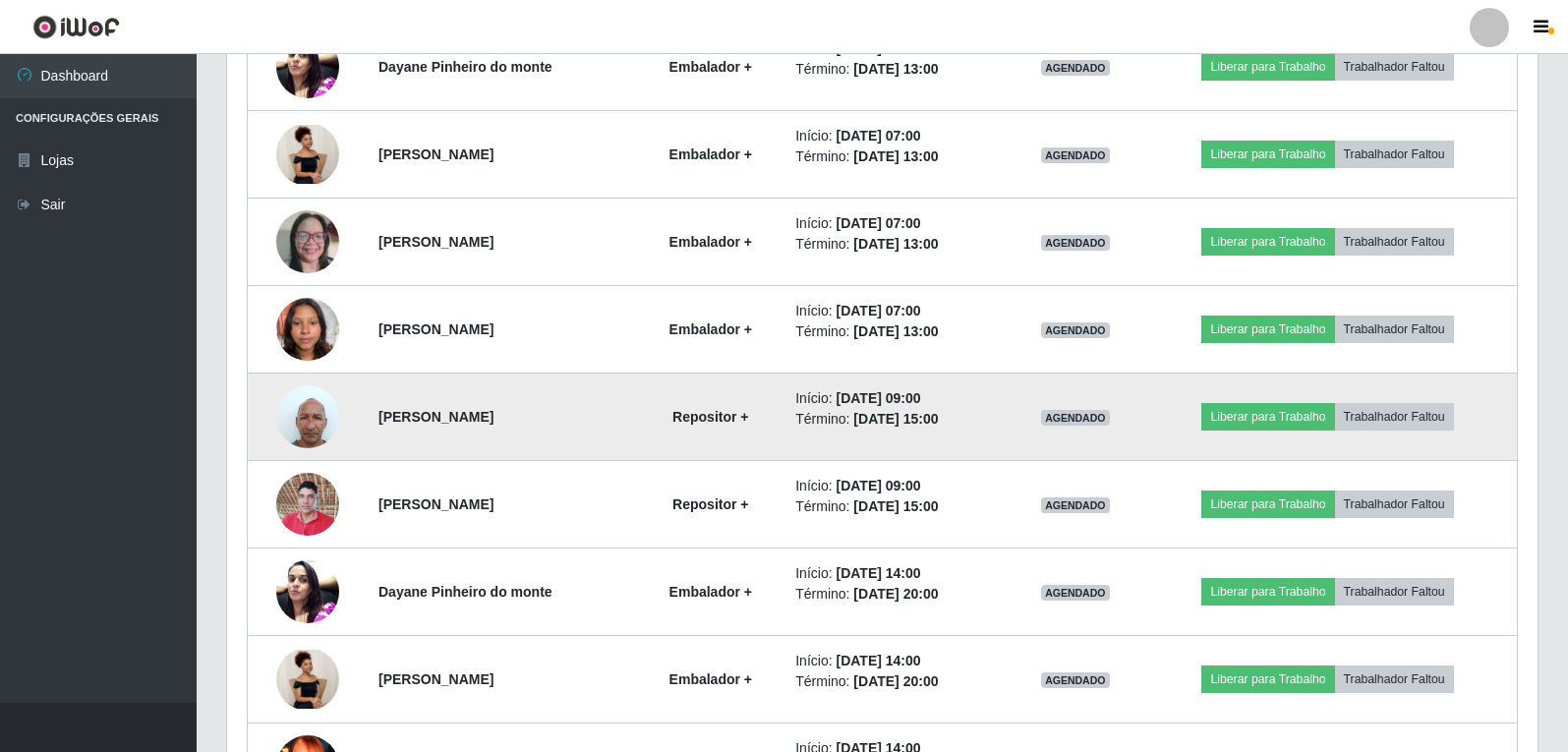
click at [301, 416] on img at bounding box center [307, 416] width 63 height 84
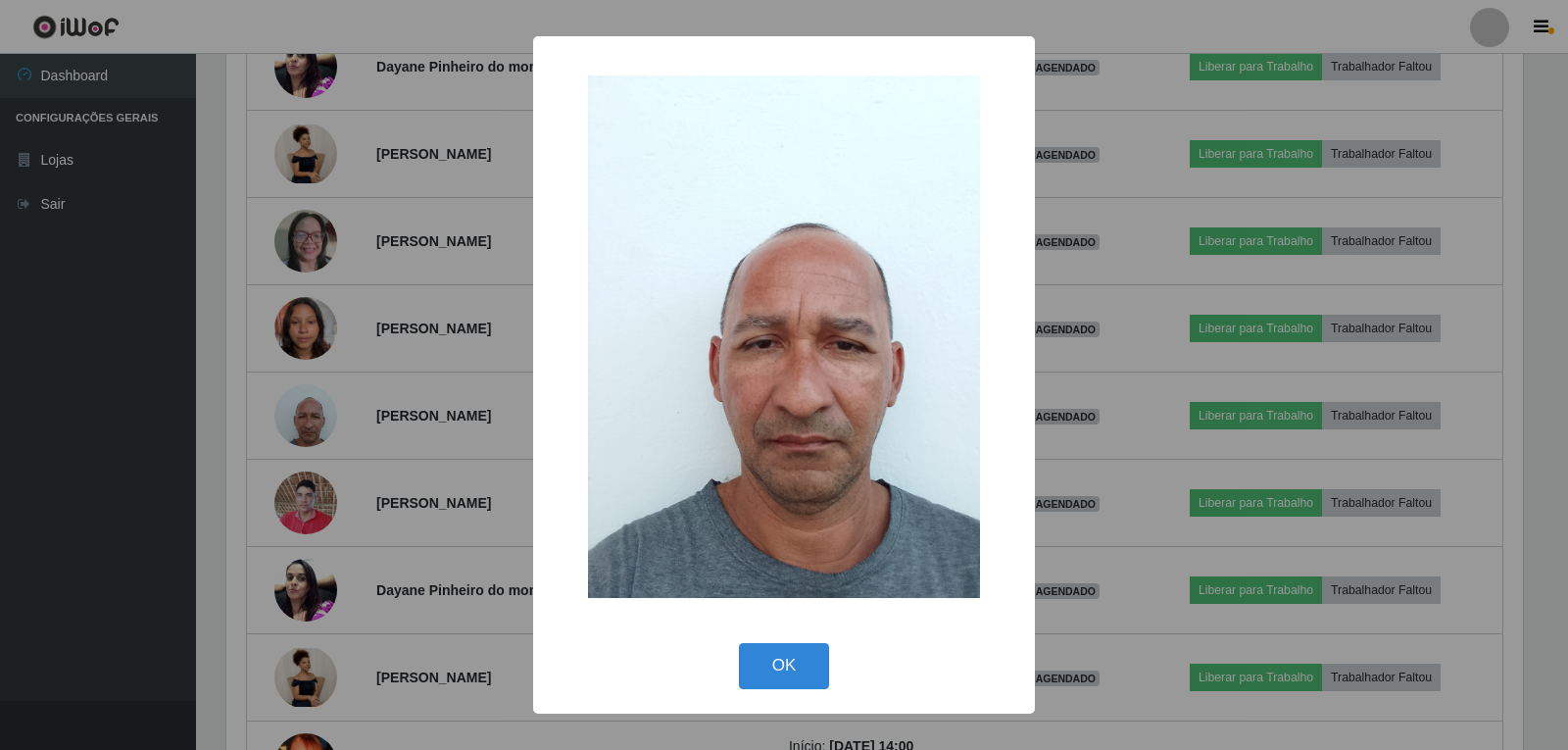
click at [458, 448] on div "× OK Cancel" at bounding box center [784, 375] width 1568 height 750
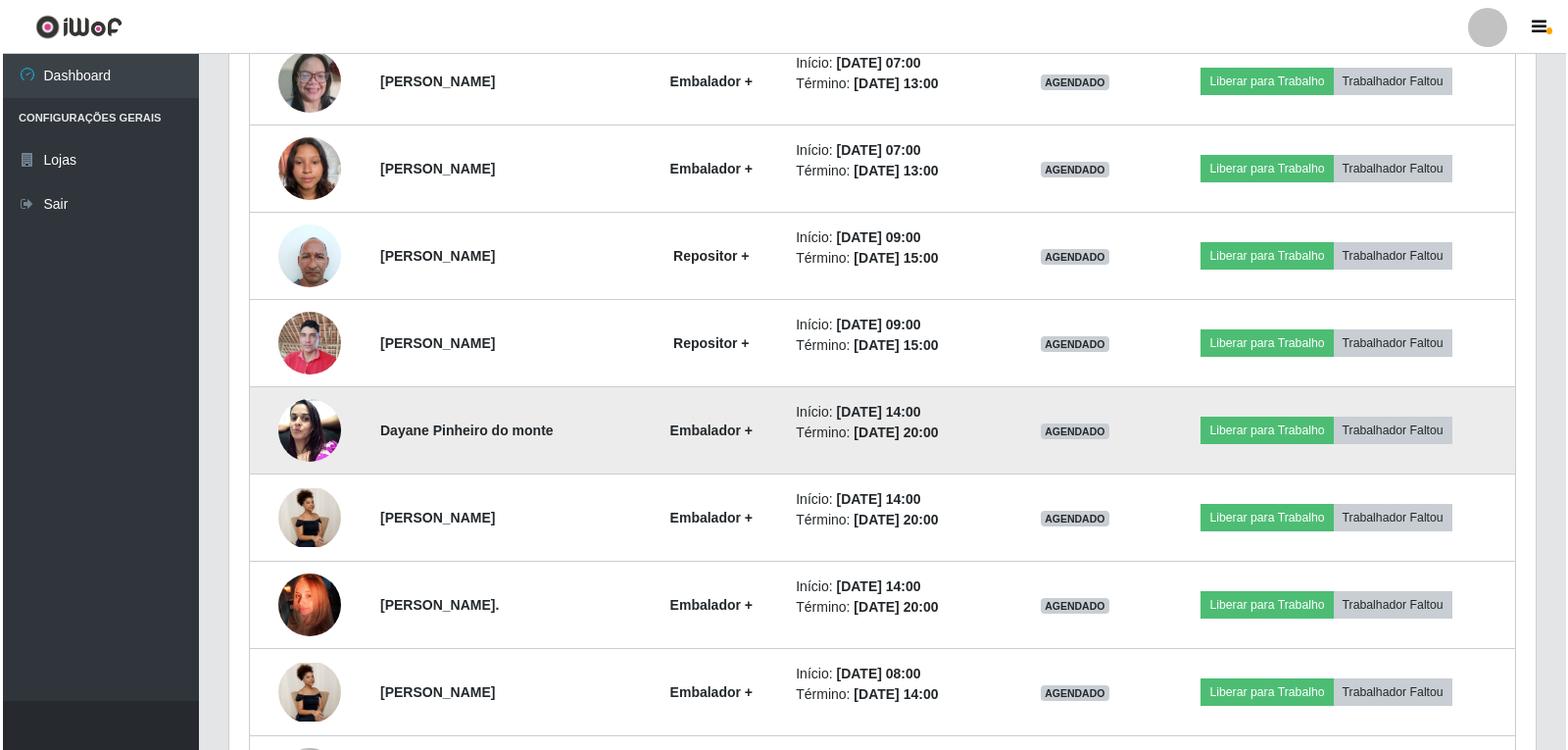
scroll to position [3126, 0]
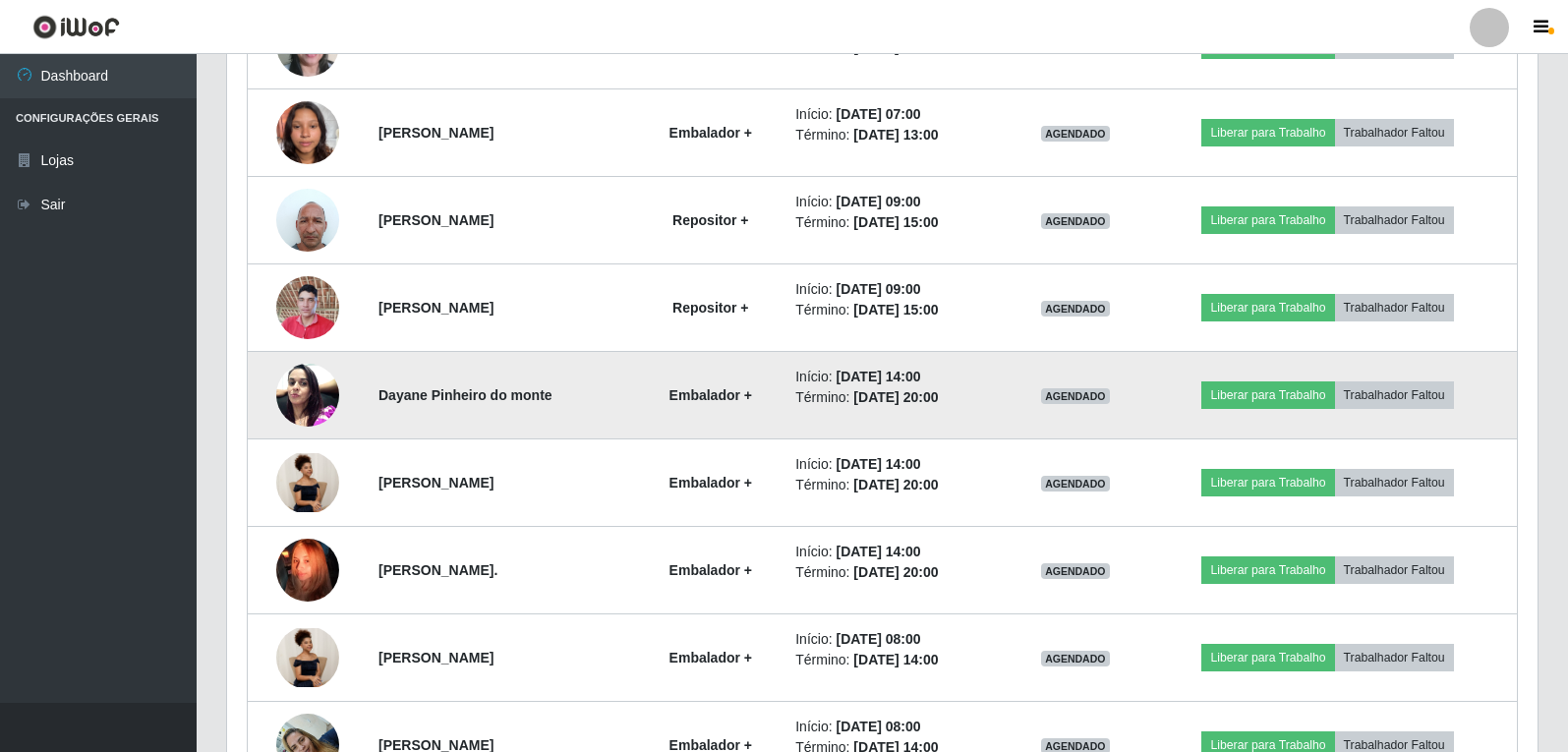
click at [299, 408] on img at bounding box center [307, 395] width 63 height 84
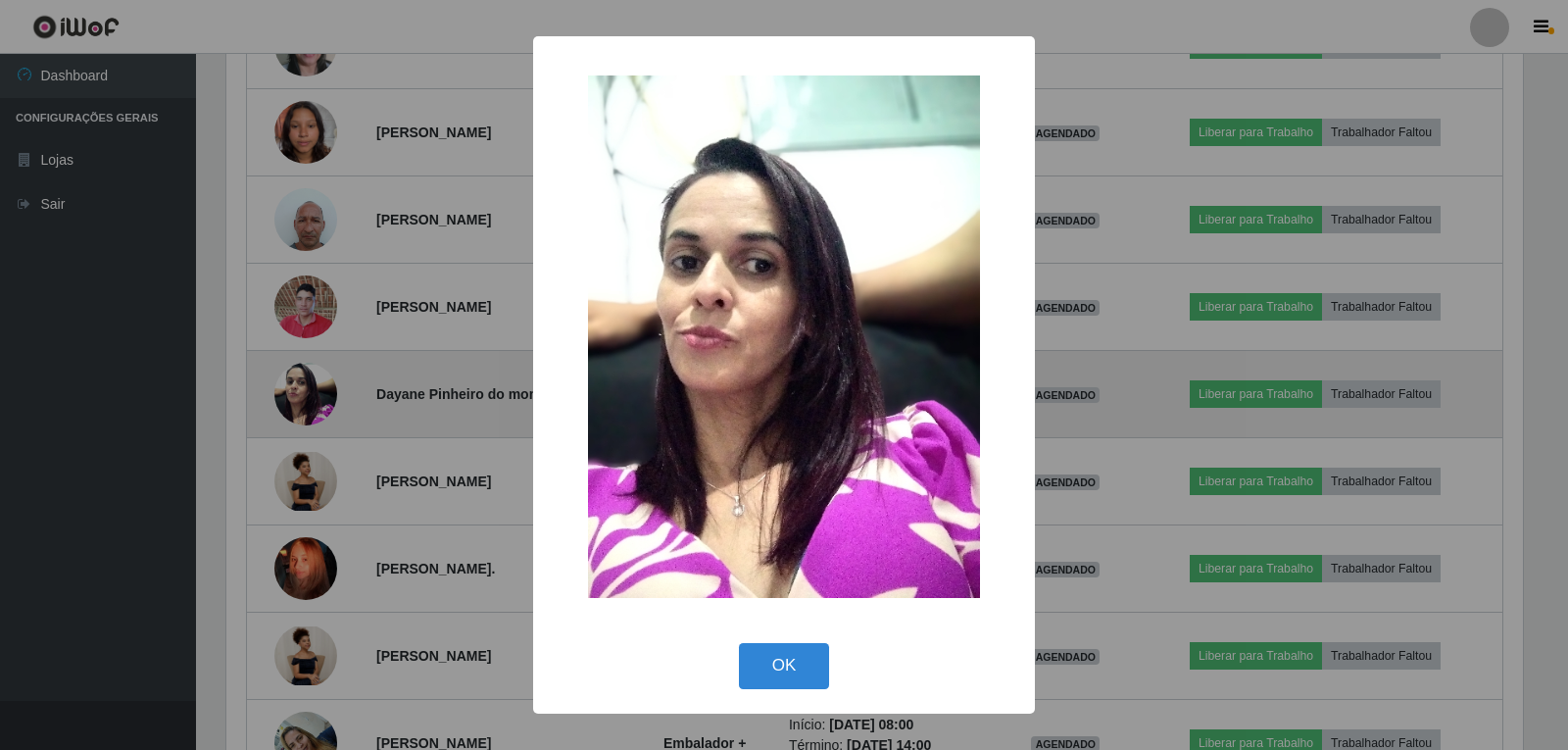
scroll to position [407, 1296]
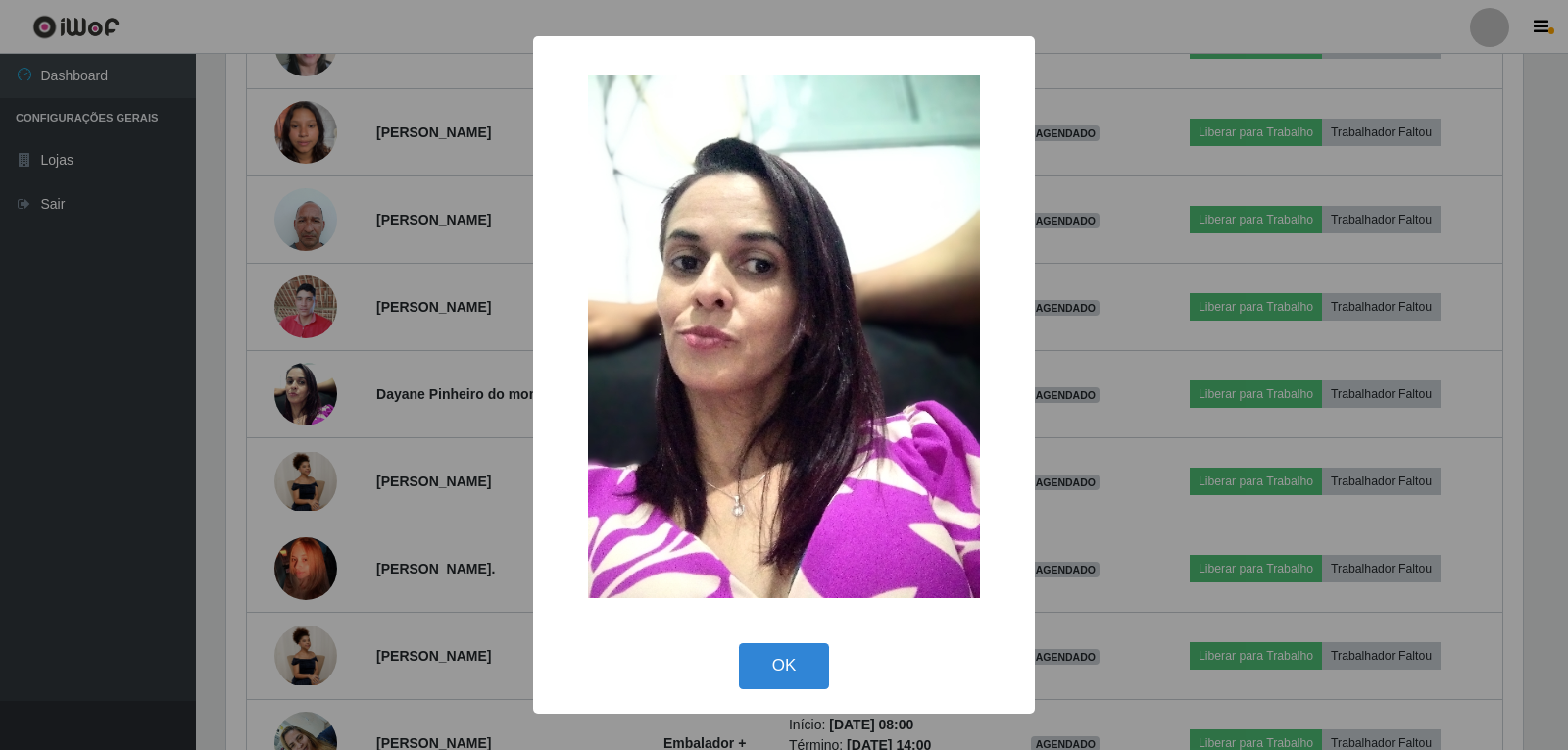
click at [494, 430] on div "× OK Cancel" at bounding box center [784, 375] width 1568 height 750
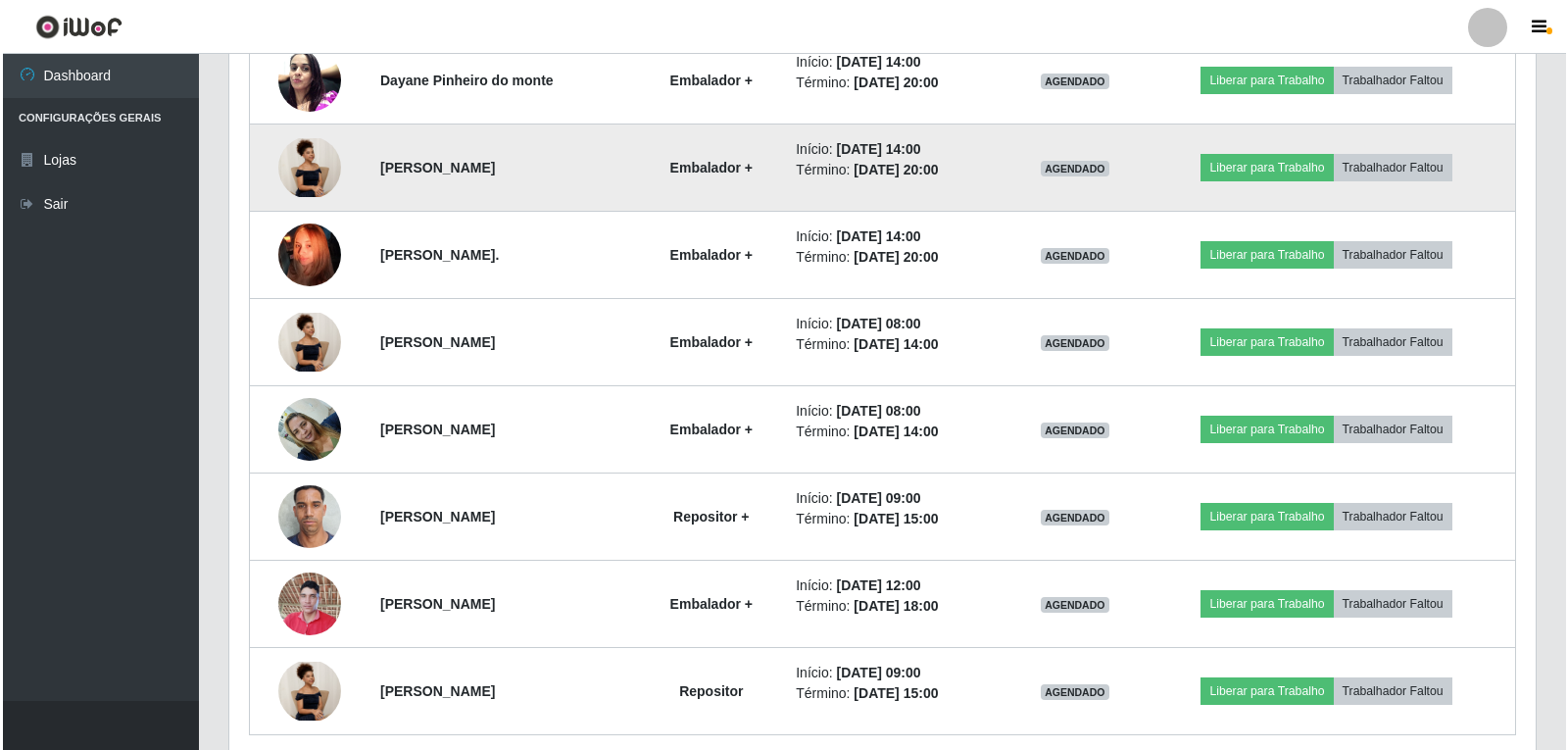
scroll to position [3519, 0]
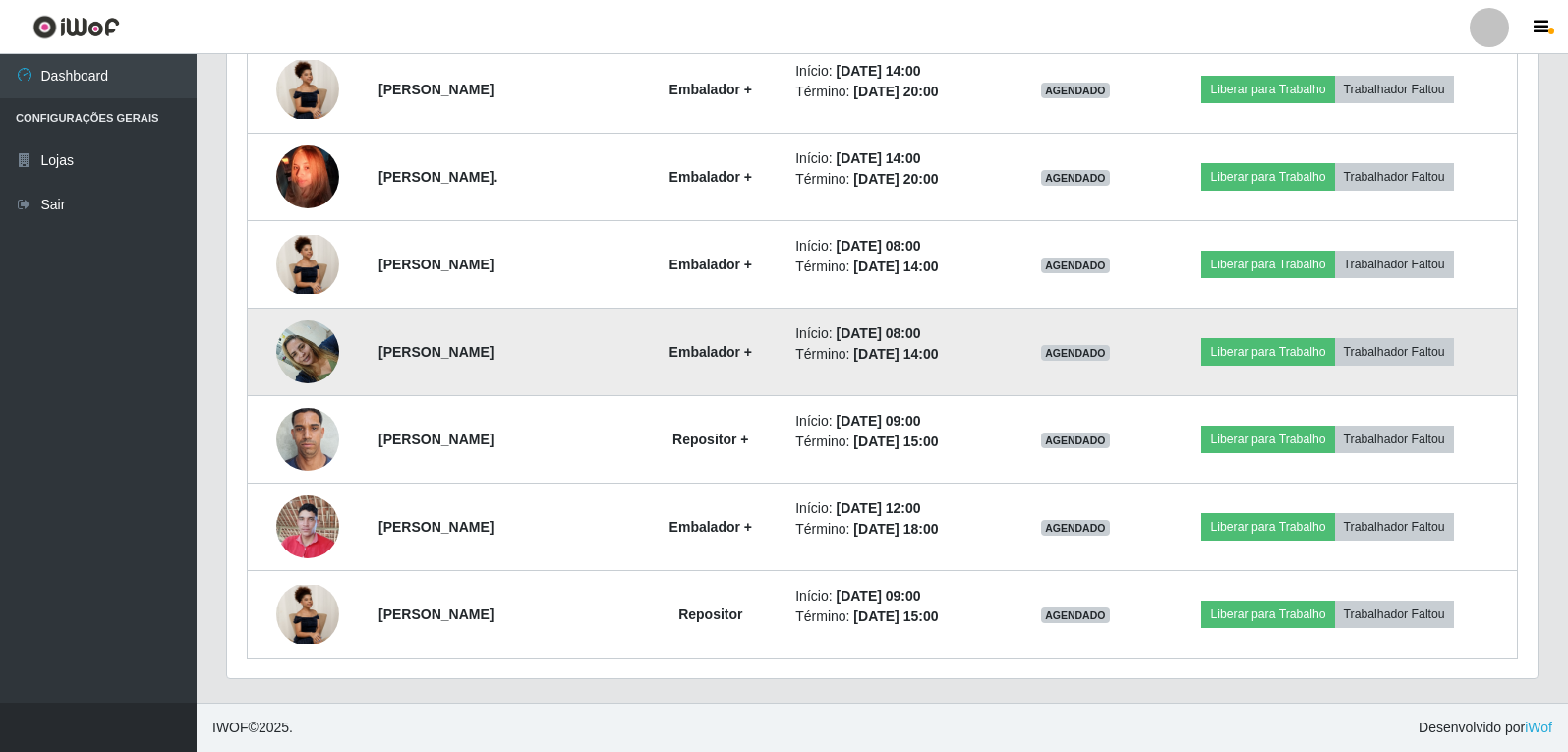
click at [315, 345] on img at bounding box center [307, 351] width 63 height 84
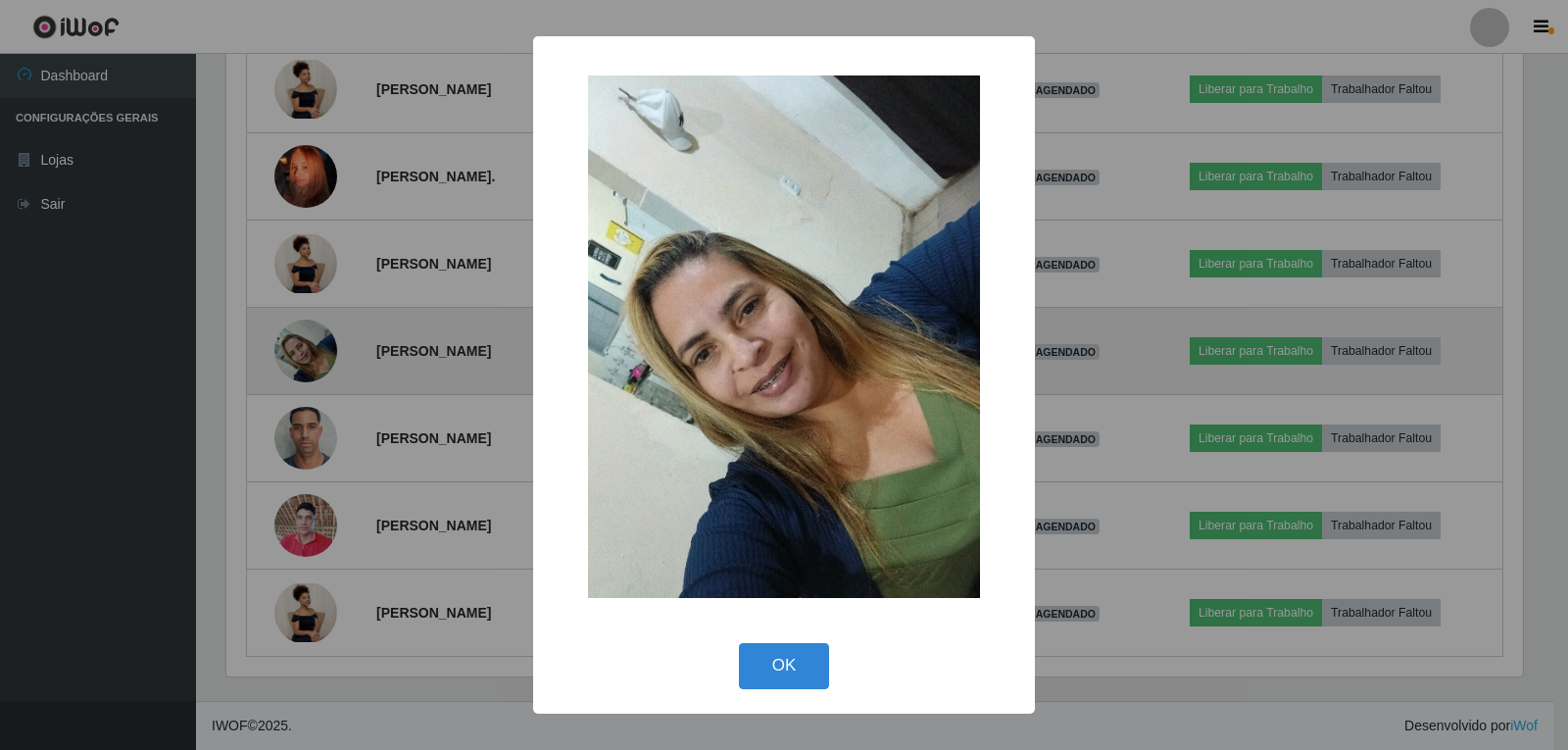
scroll to position [0, 0]
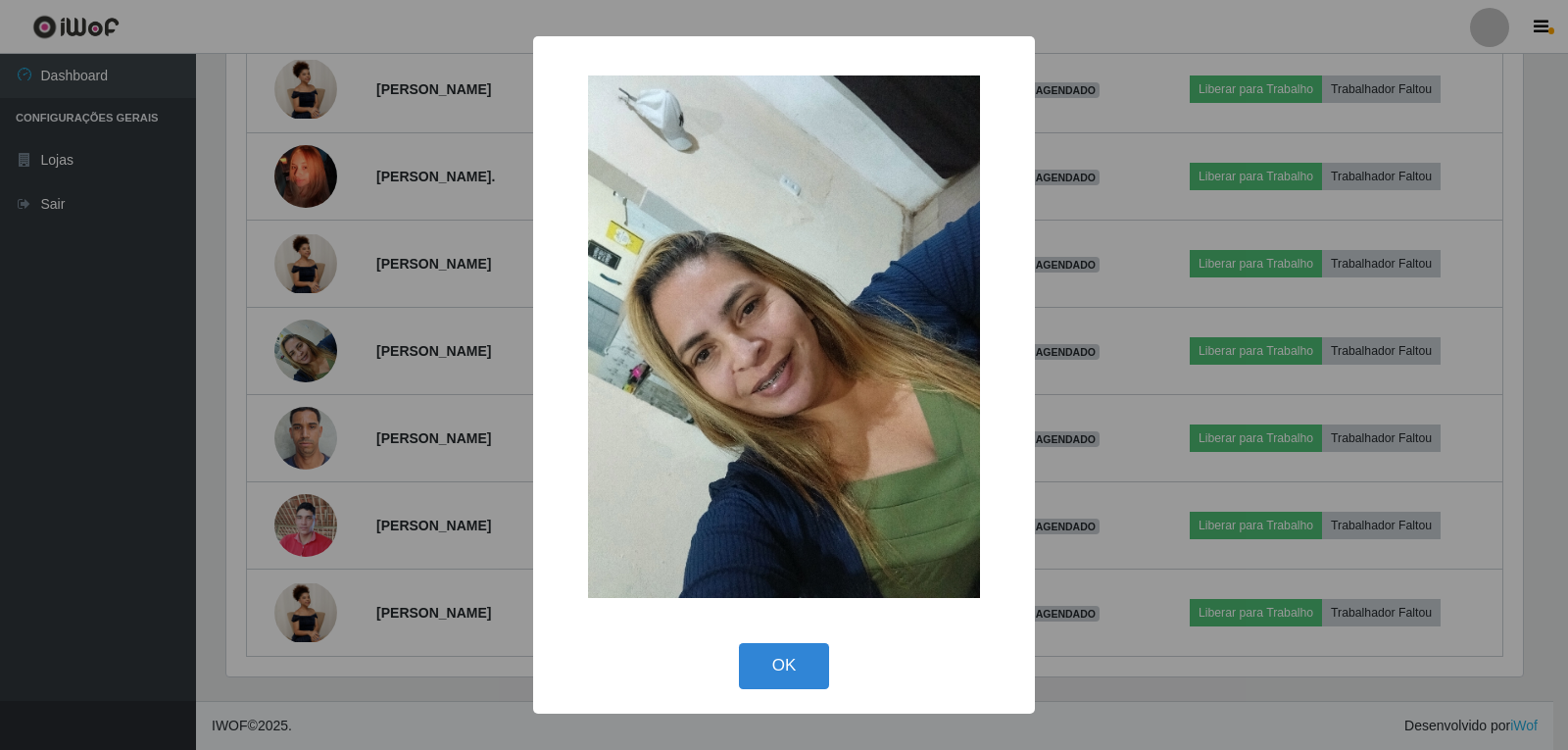
click at [388, 506] on div "× OK Cancel" at bounding box center [784, 375] width 1568 height 750
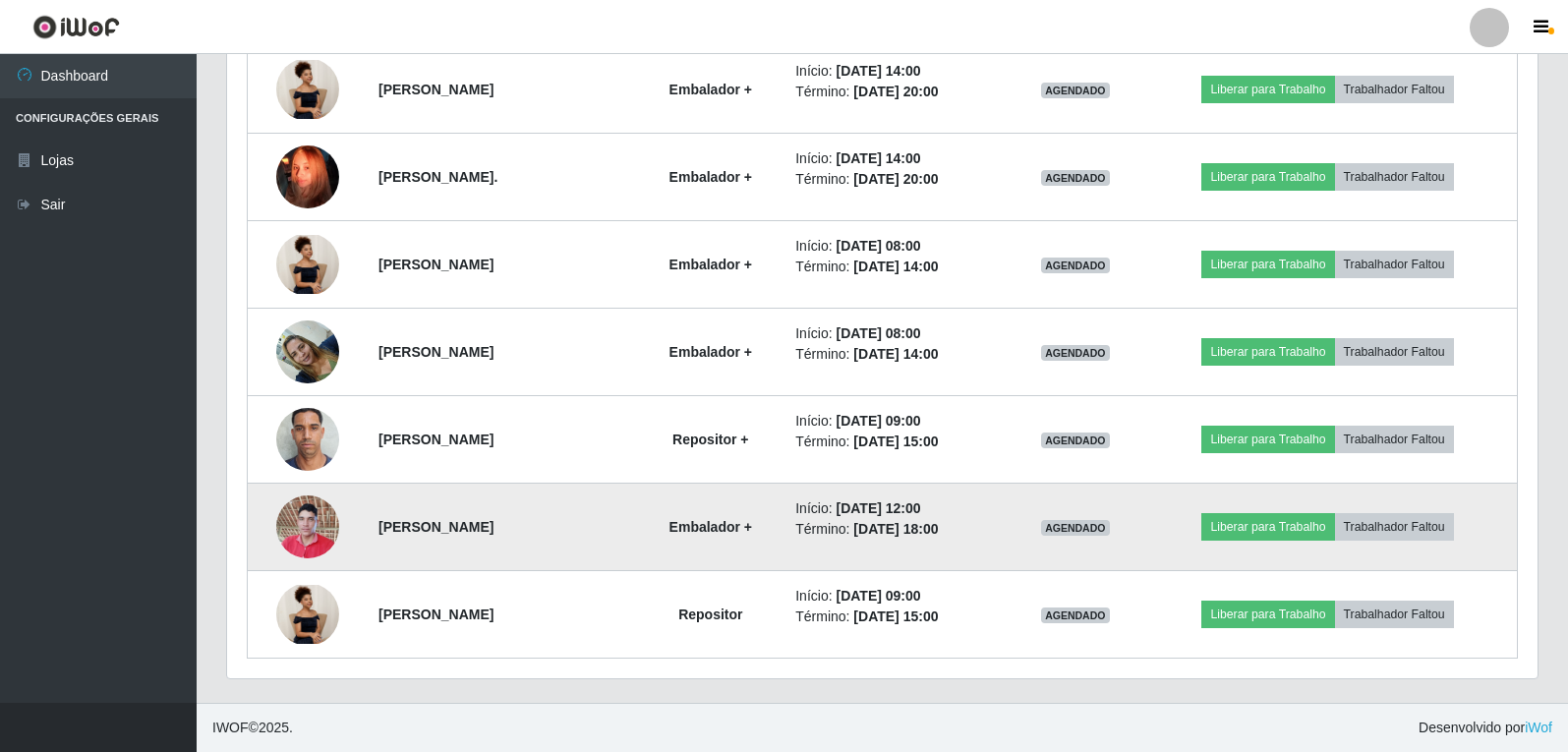
click at [311, 533] on img at bounding box center [307, 526] width 63 height 84
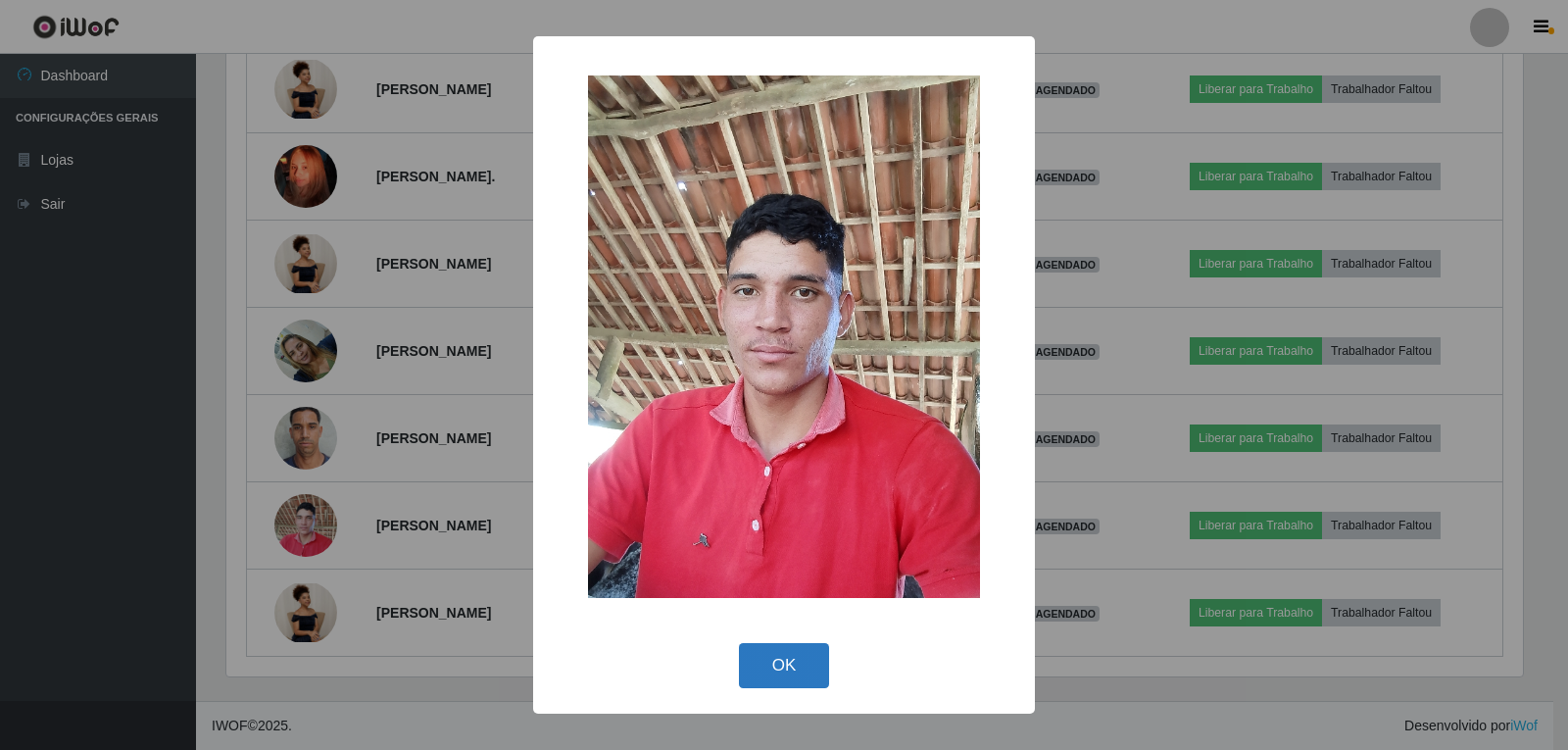
click at [778, 652] on button "OK" at bounding box center [784, 666] width 91 height 46
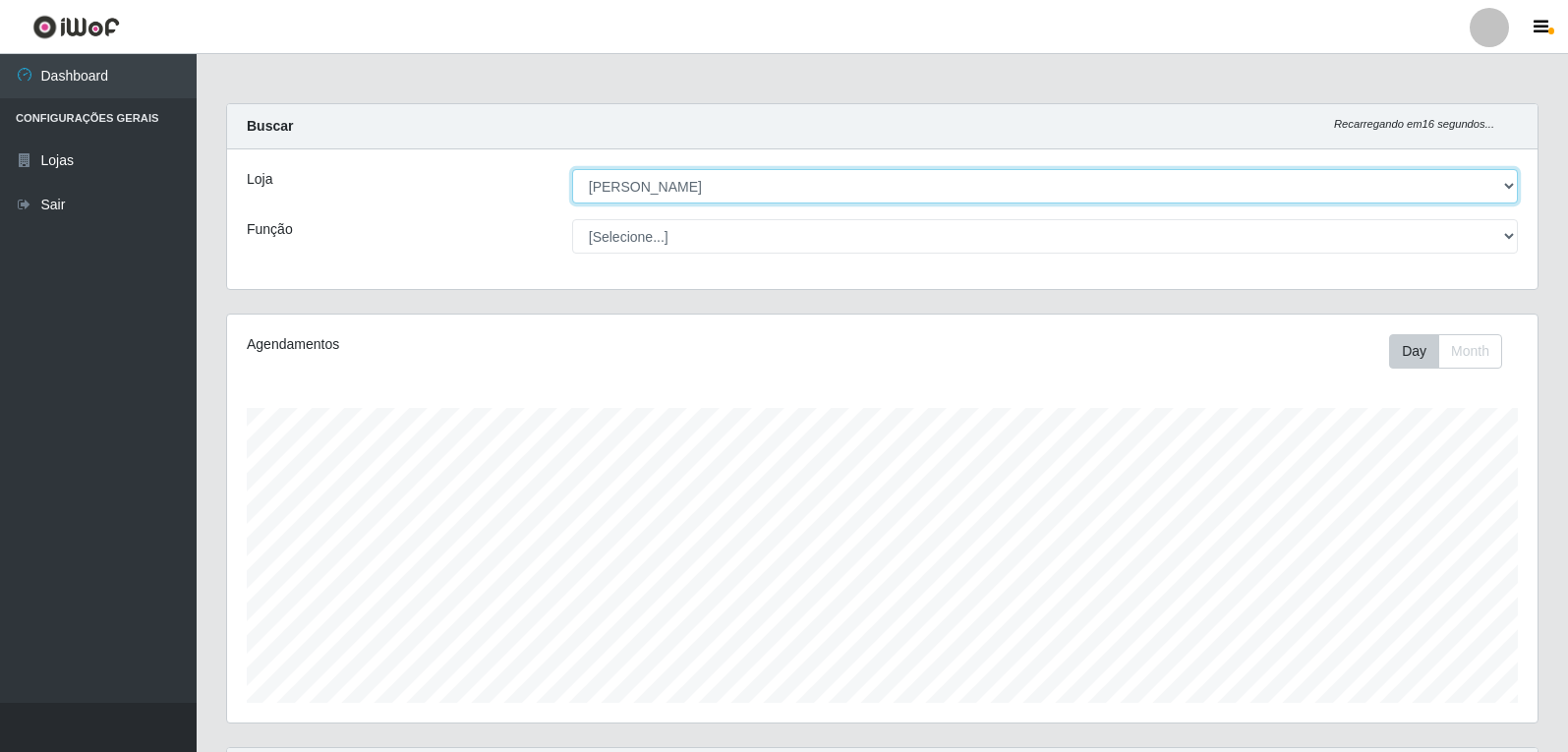
click at [828, 198] on select "[Selecione...] [PERSON_NAME]" at bounding box center [1045, 186] width 946 height 35
click at [828, 197] on select "[Selecione...] [PERSON_NAME]" at bounding box center [1045, 186] width 946 height 35
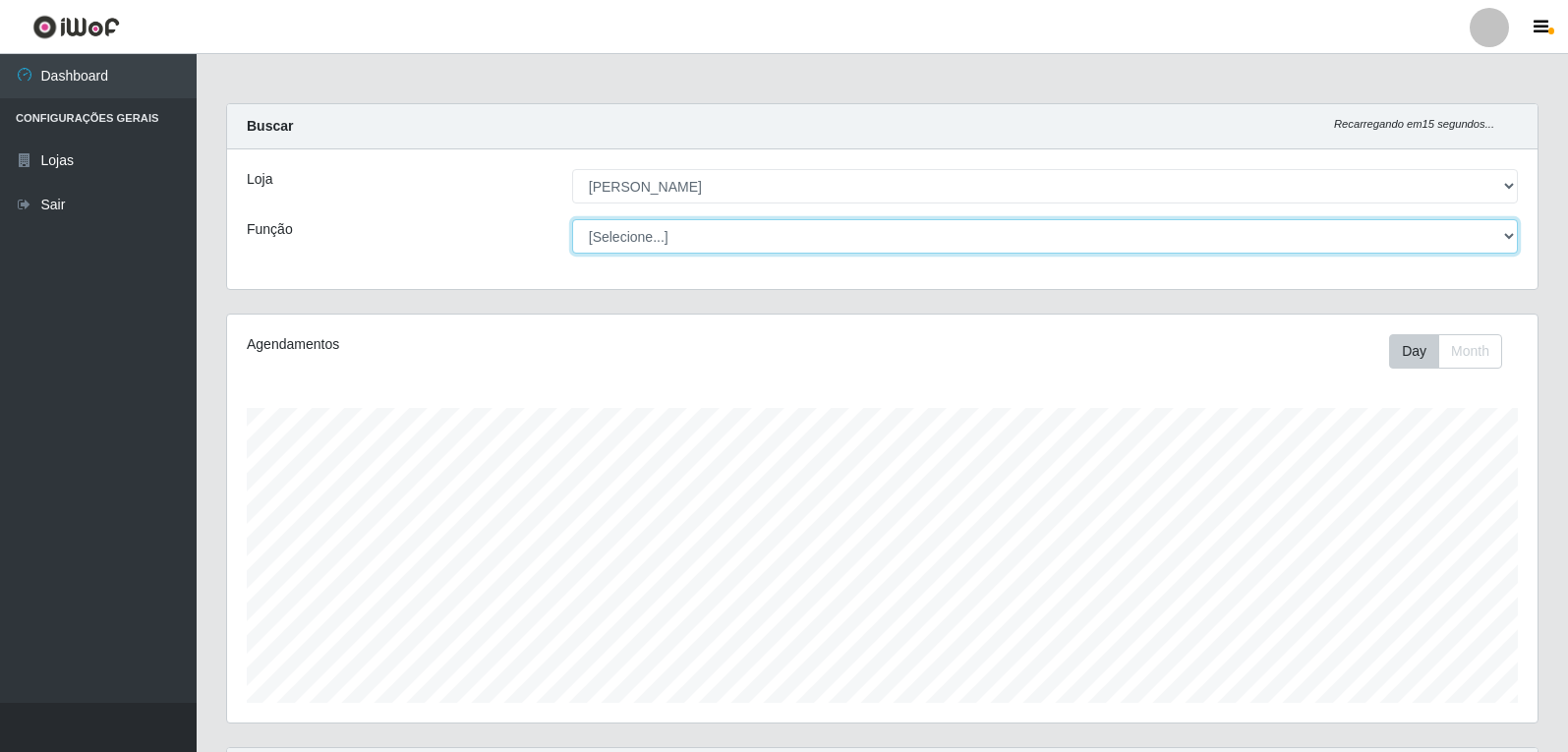
click at [742, 245] on select "[Selecione...] Embalador Embalador + Embalador ++ Repositor Repositor + Reposit…" at bounding box center [1045, 236] width 946 height 35
click at [572, 219] on select "[Selecione...] Embalador Embalador + Embalador ++ Repositor Repositor + Reposit…" at bounding box center [1045, 236] width 946 height 35
click at [768, 234] on select "[Selecione...] Embalador Embalador + Embalador ++ Repositor Repositor + Reposit…" at bounding box center [1045, 236] width 946 height 35
click at [721, 235] on select "[Selecione...] Embalador Embalador + Embalador ++ Repositor Repositor + Reposit…" at bounding box center [1045, 236] width 946 height 35
click at [572, 219] on select "[Selecione...] Embalador Embalador + Embalador ++ Repositor Repositor + Reposit…" at bounding box center [1045, 236] width 946 height 35
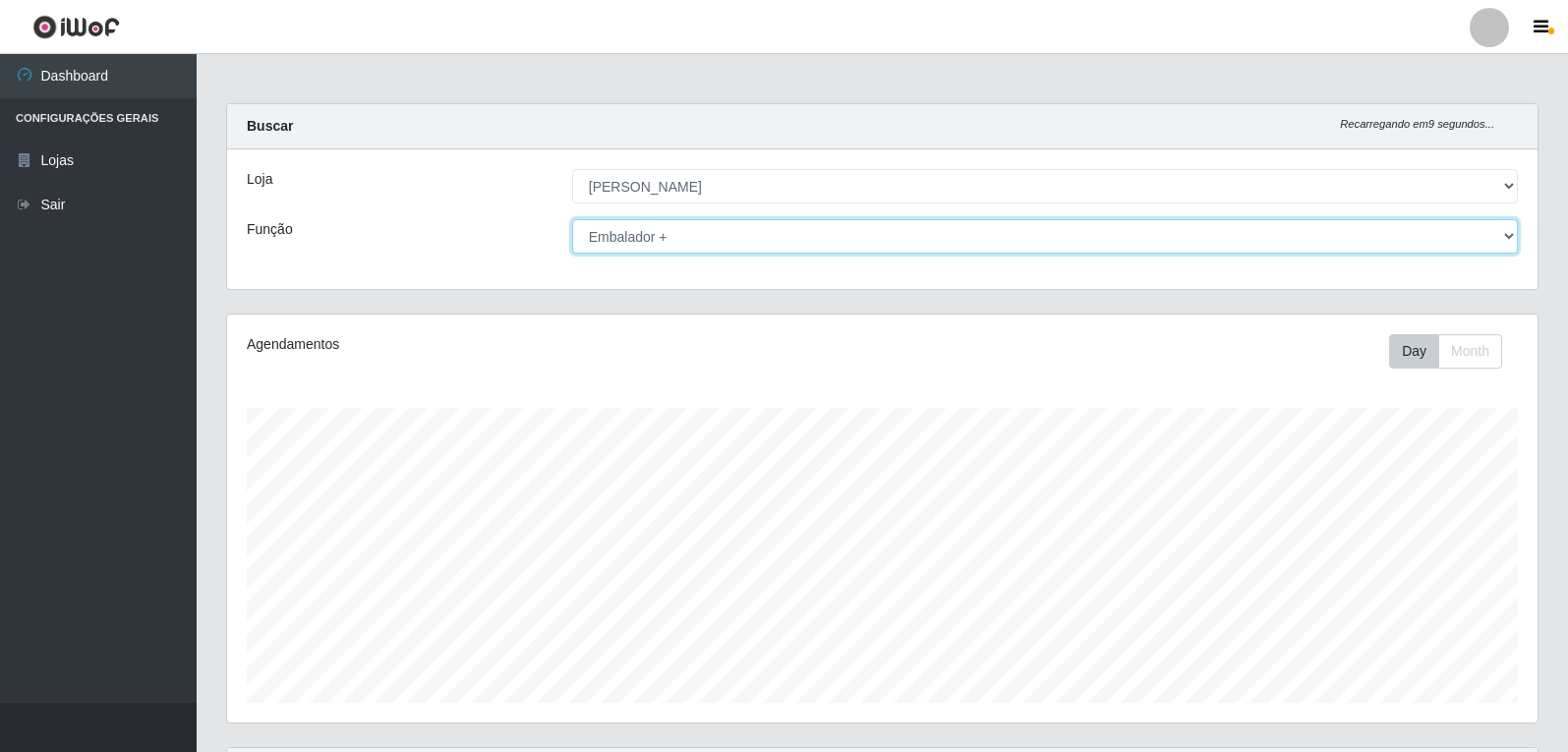
click at [758, 233] on select "[Selecione...] Embalador Embalador + Embalador ++ Repositor Repositor + Reposit…" at bounding box center [1045, 236] width 946 height 35
drag, startPoint x: 753, startPoint y: 227, endPoint x: 740, endPoint y: 253, distance: 29.1
click at [753, 227] on select "[Selecione...] Embalador Embalador + Embalador ++ Repositor Repositor + Reposit…" at bounding box center [1045, 236] width 946 height 35
select select "[Selecione...]"
click at [572, 219] on select "[Selecione...] Embalador Embalador + Embalador ++ Repositor Repositor + Reposit…" at bounding box center [1045, 236] width 946 height 35
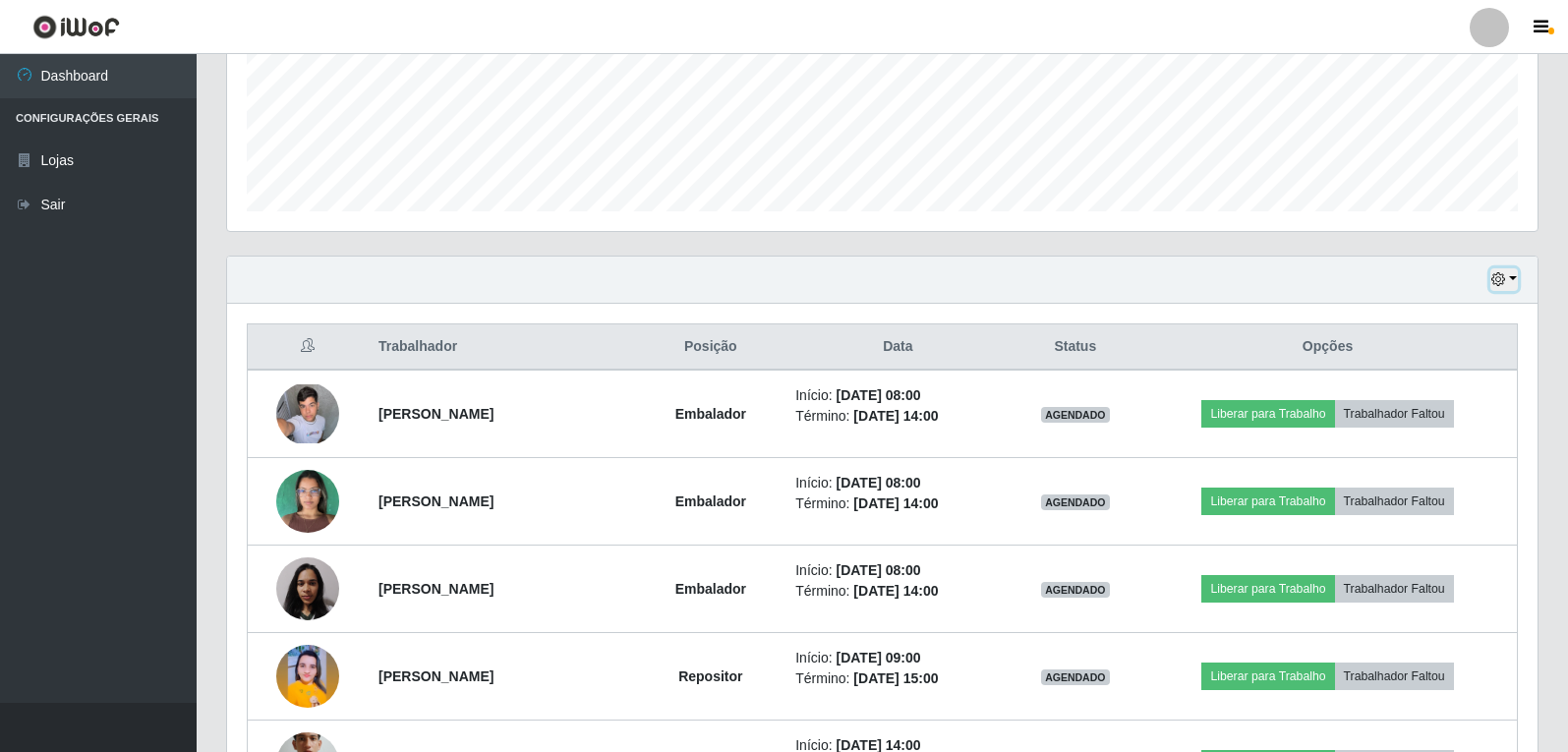
click at [1514, 285] on button "button" at bounding box center [1504, 280] width 28 height 23
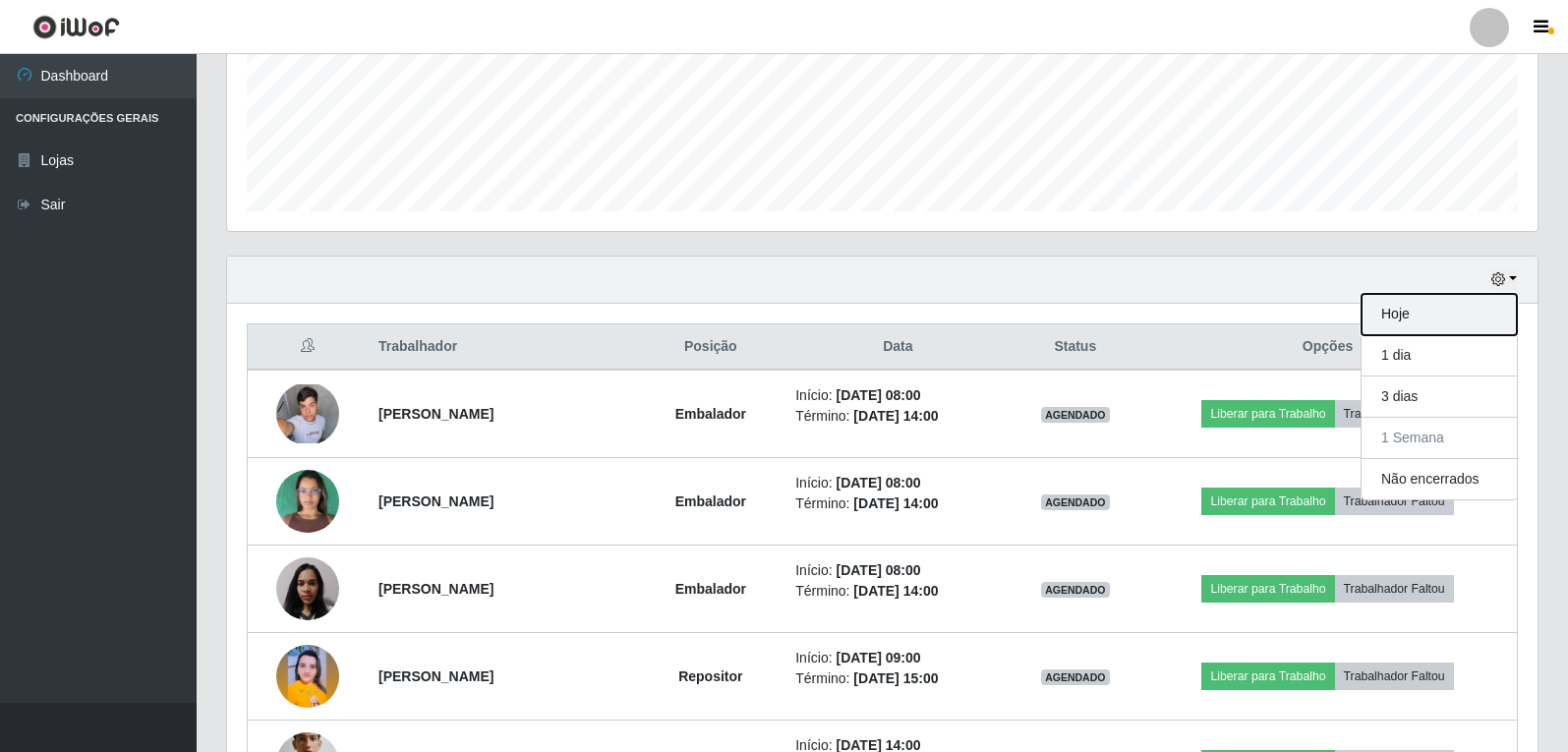
click at [1431, 329] on button "Hoje" at bounding box center [1440, 314] width 155 height 42
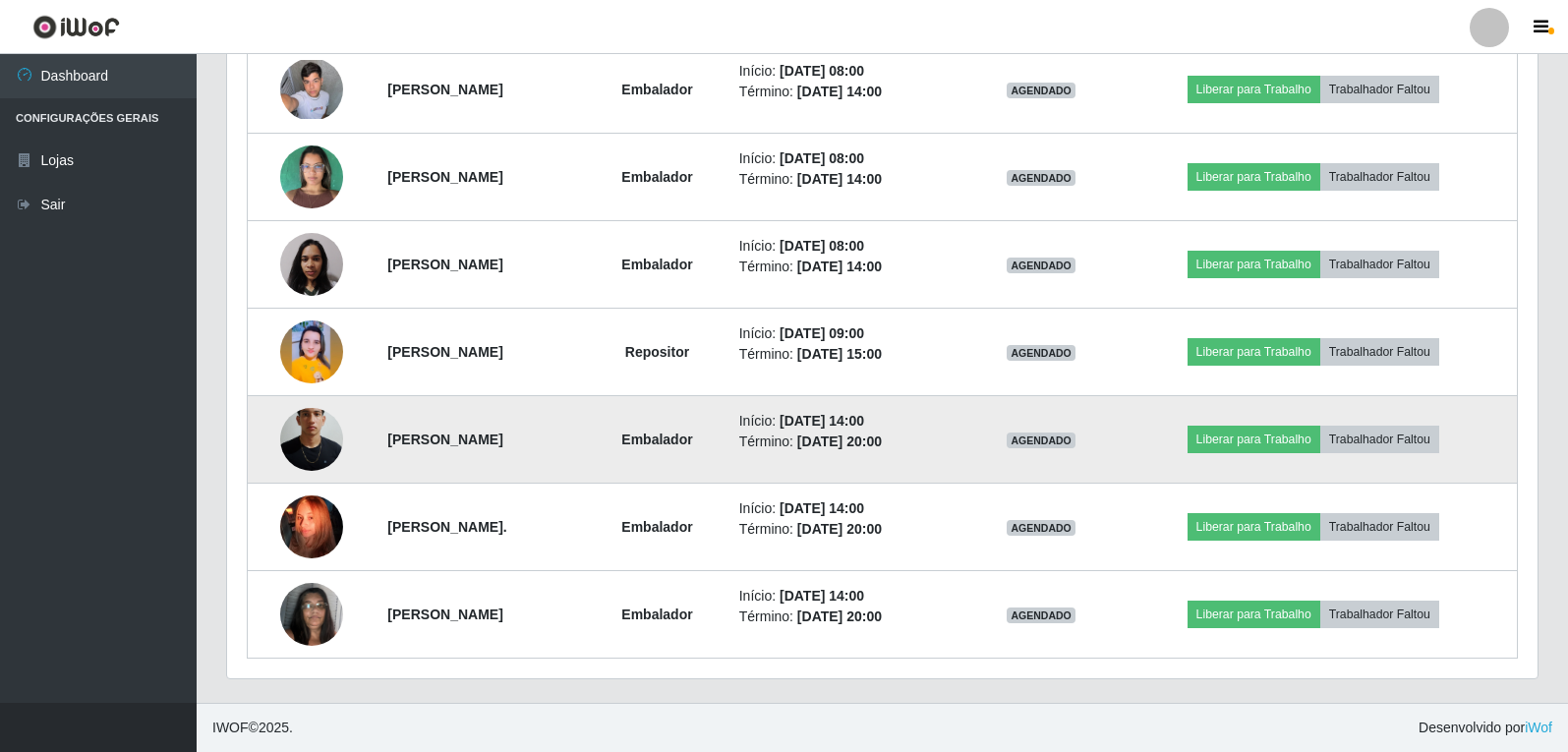
click at [882, 444] on time "[DATE] 20:00" at bounding box center [839, 442] width 85 height 16
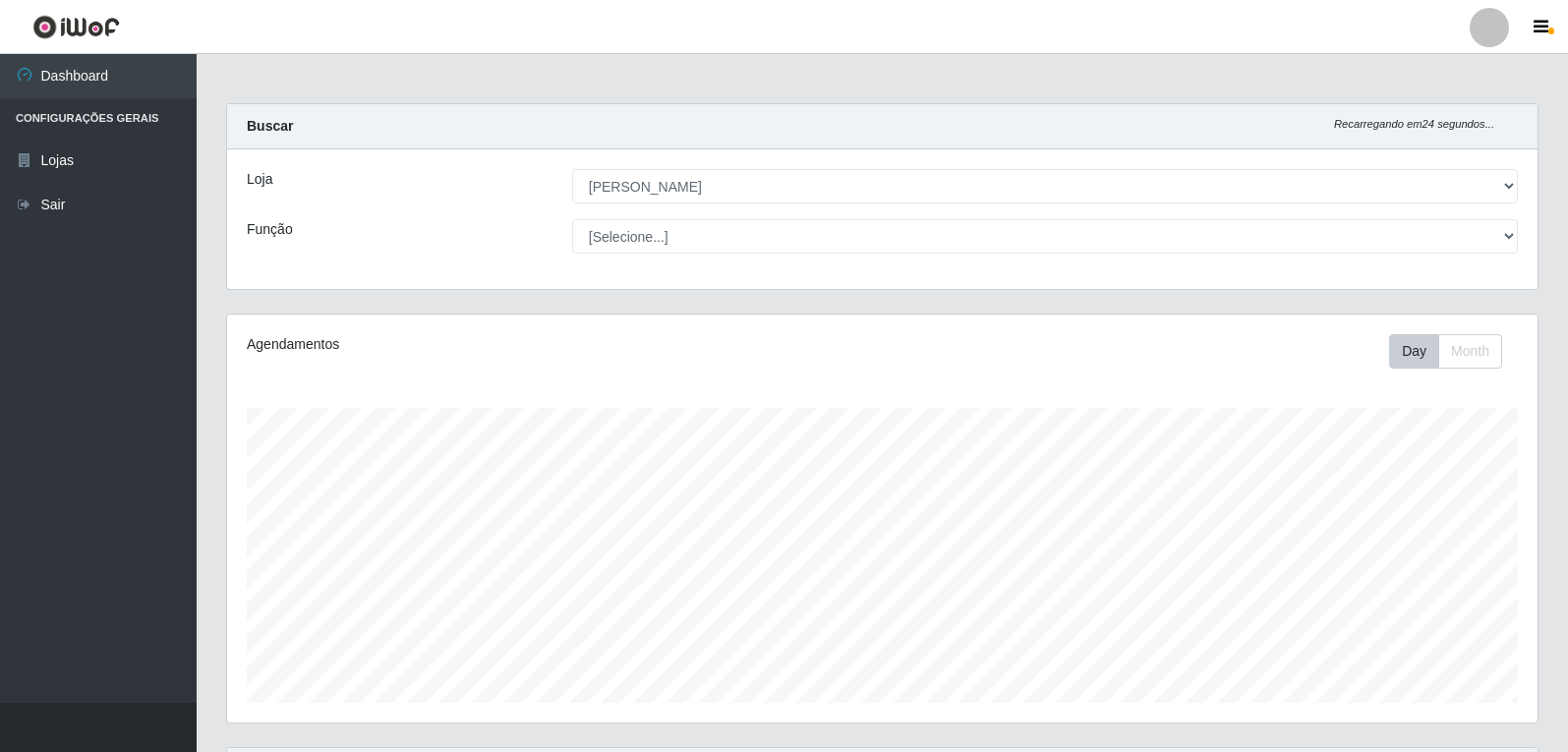
click at [273, 402] on div "Agendamentos Day Month 18/09 Agendamentos 6" at bounding box center [882, 518] width 1310 height 408
click at [244, 307] on div "Carregando... Buscar Recarregando em 23 segundos... Loja [Selecione...] [PERSON…" at bounding box center [882, 208] width 1342 height 210
click at [281, 352] on div "Agendamentos" at bounding box center [502, 344] width 512 height 21
click at [281, 351] on div "Agendamentos" at bounding box center [502, 344] width 512 height 21
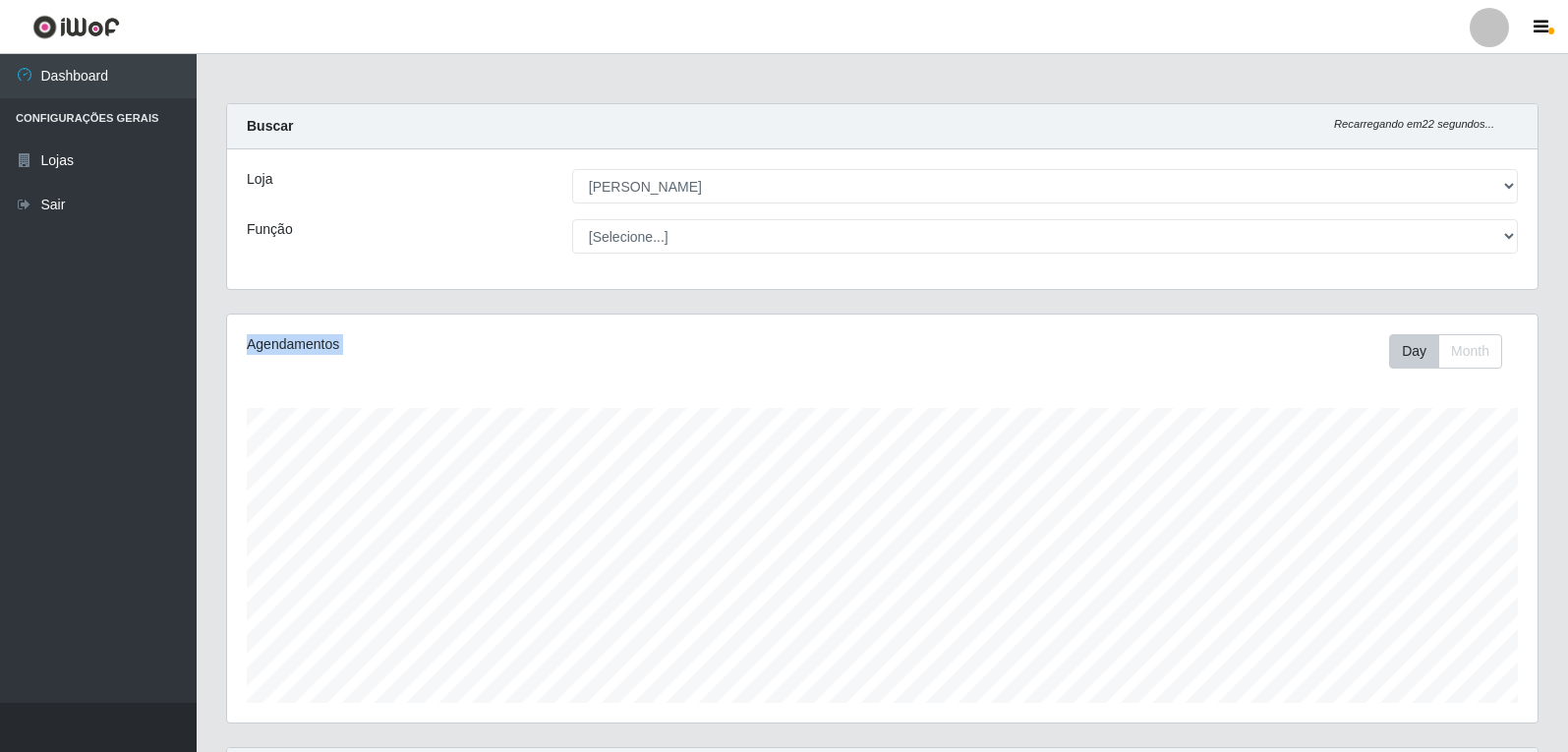
click at [281, 351] on div "Agendamentos" at bounding box center [502, 344] width 512 height 21
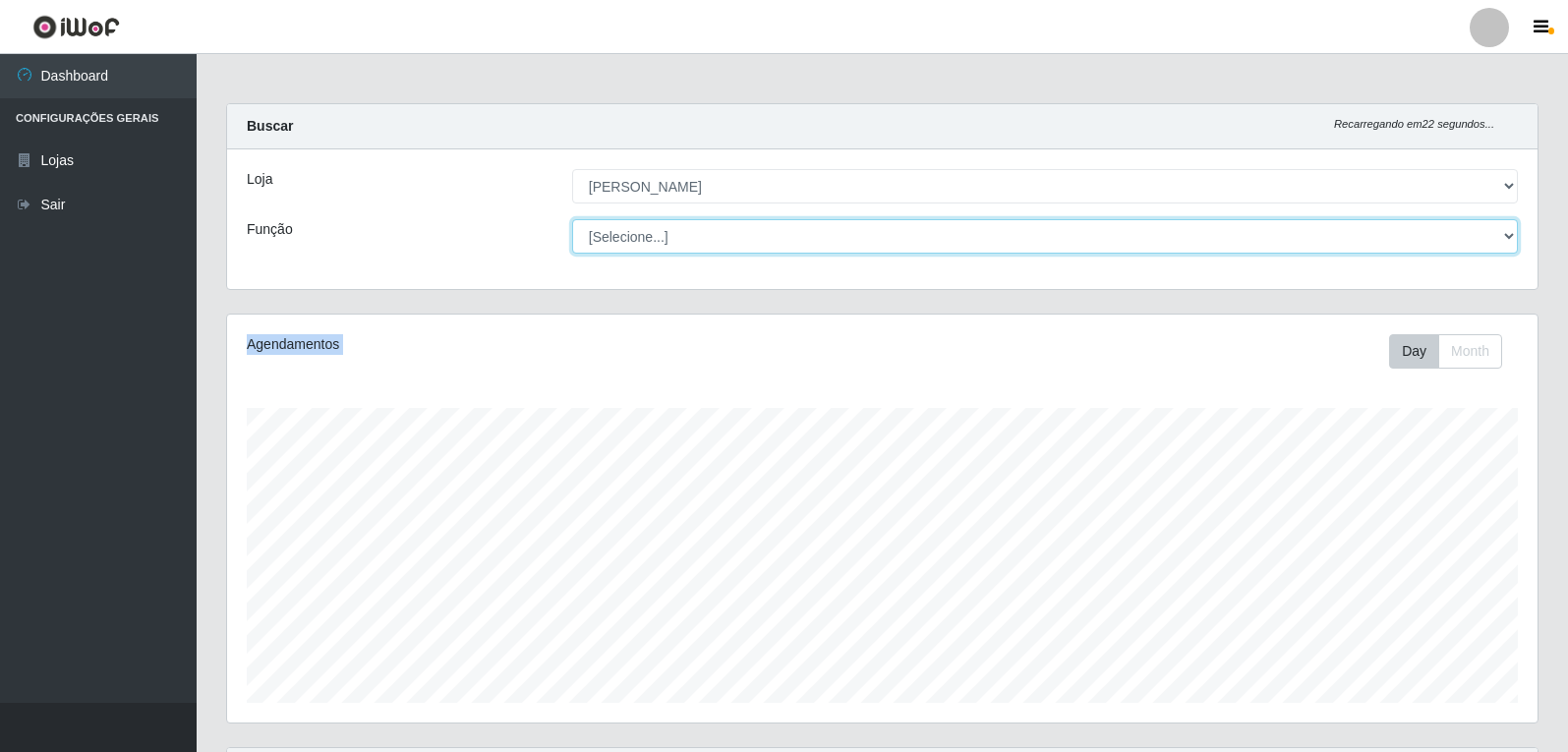
click at [719, 250] on select "[Selecione...] Embalador Embalador + Embalador ++ Repositor Repositor + Reposit…" at bounding box center [1045, 236] width 946 height 35
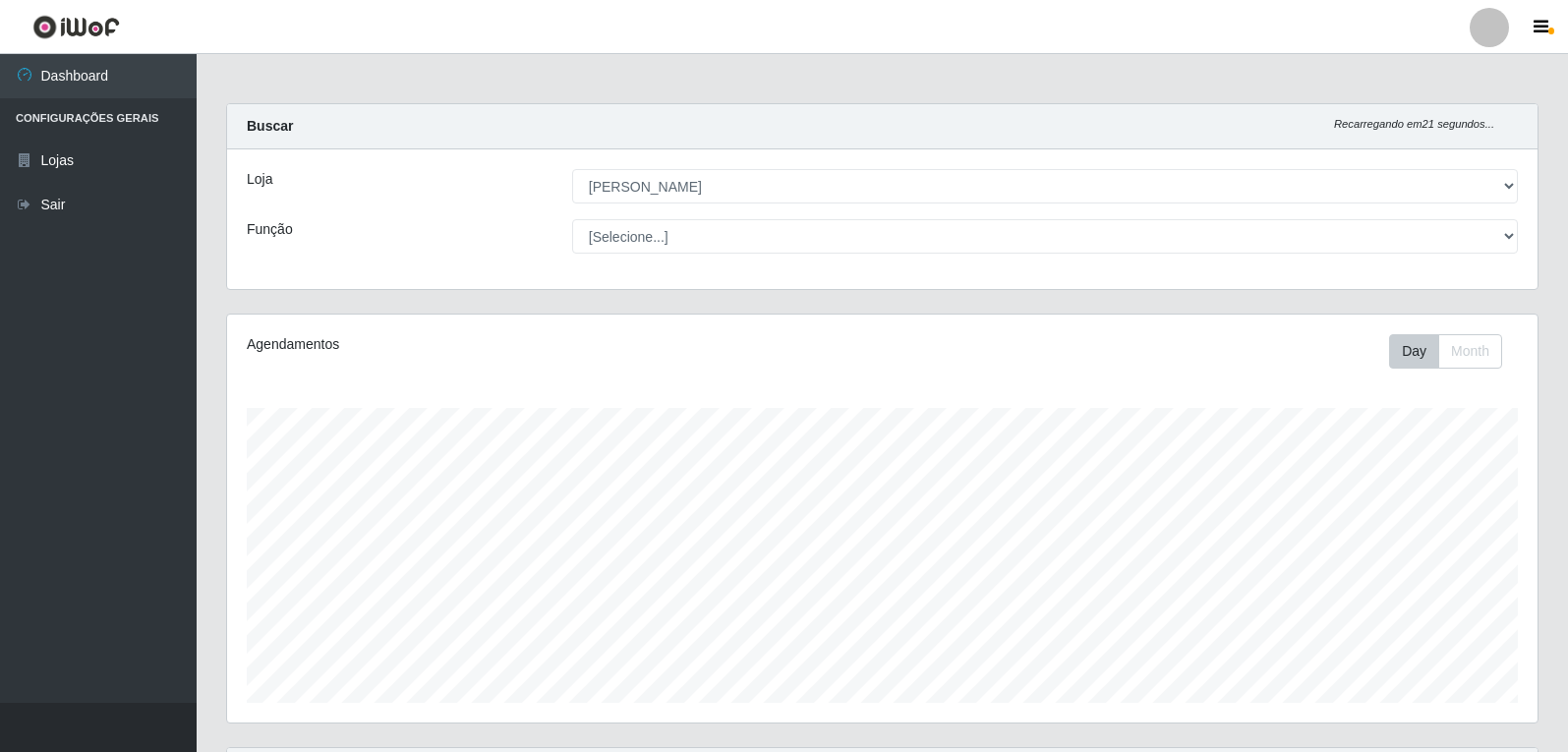
click at [492, 284] on div "Loja [Selecione...] [PERSON_NAME] Função [Selecione...] Embalador Embalador + E…" at bounding box center [882, 219] width 1310 height 139
click at [271, 364] on div "Agendamentos" at bounding box center [502, 351] width 541 height 35
click at [282, 346] on div "Agendamentos" at bounding box center [502, 344] width 512 height 21
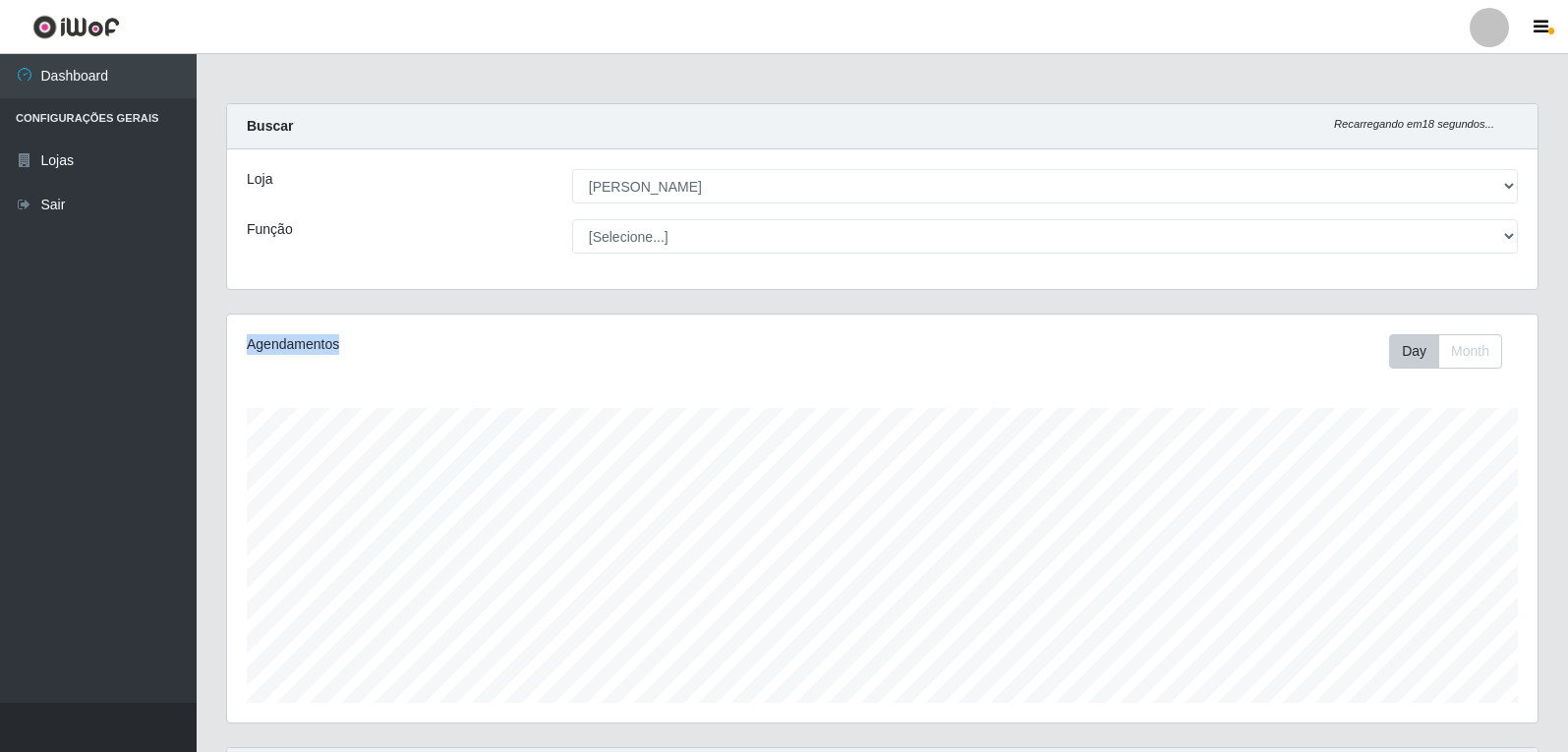
click at [282, 346] on div "Agendamentos" at bounding box center [502, 344] width 512 height 21
click at [333, 359] on div "Agendamentos" at bounding box center [502, 351] width 541 height 35
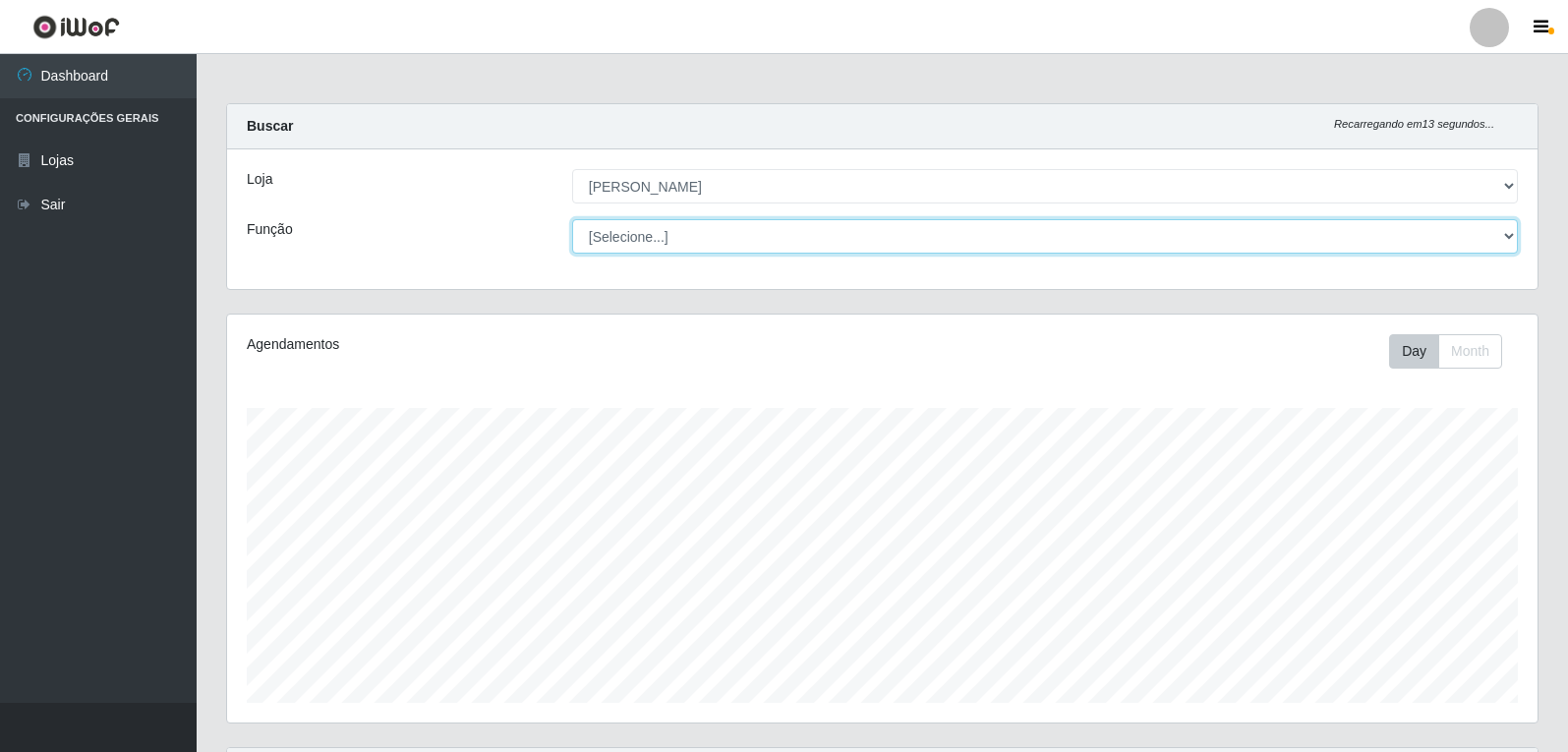
click at [680, 240] on select "[Selecione...] Embalador Embalador + Embalador ++ Repositor Repositor + Reposit…" at bounding box center [1045, 236] width 946 height 35
click at [653, 251] on select "[Selecione...] Embalador Embalador + Embalador ++ Repositor Repositor + Reposit…" at bounding box center [1045, 236] width 946 height 35
click at [632, 224] on select "[Selecione...] Embalador Embalador + Embalador ++ Repositor Repositor + Reposit…" at bounding box center [1045, 236] width 946 height 35
click at [626, 238] on select "[Selecione...] Embalador Embalador + Embalador ++ Repositor Repositor + Reposit…" at bounding box center [1045, 236] width 946 height 35
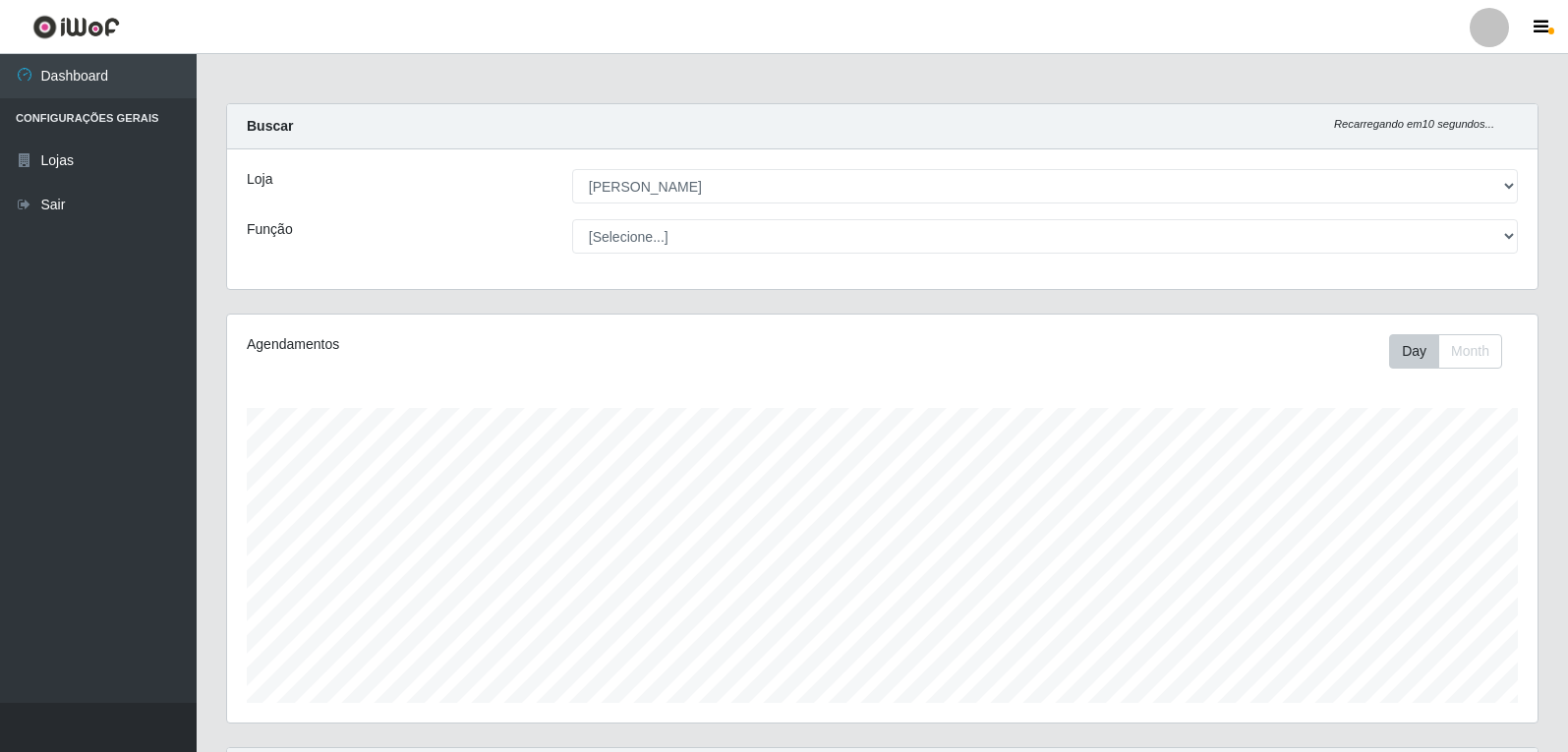
click at [628, 256] on div "Loja [Selecione...] [PERSON_NAME] Função [Selecione...] Embalador Embalador + E…" at bounding box center [882, 219] width 1310 height 139
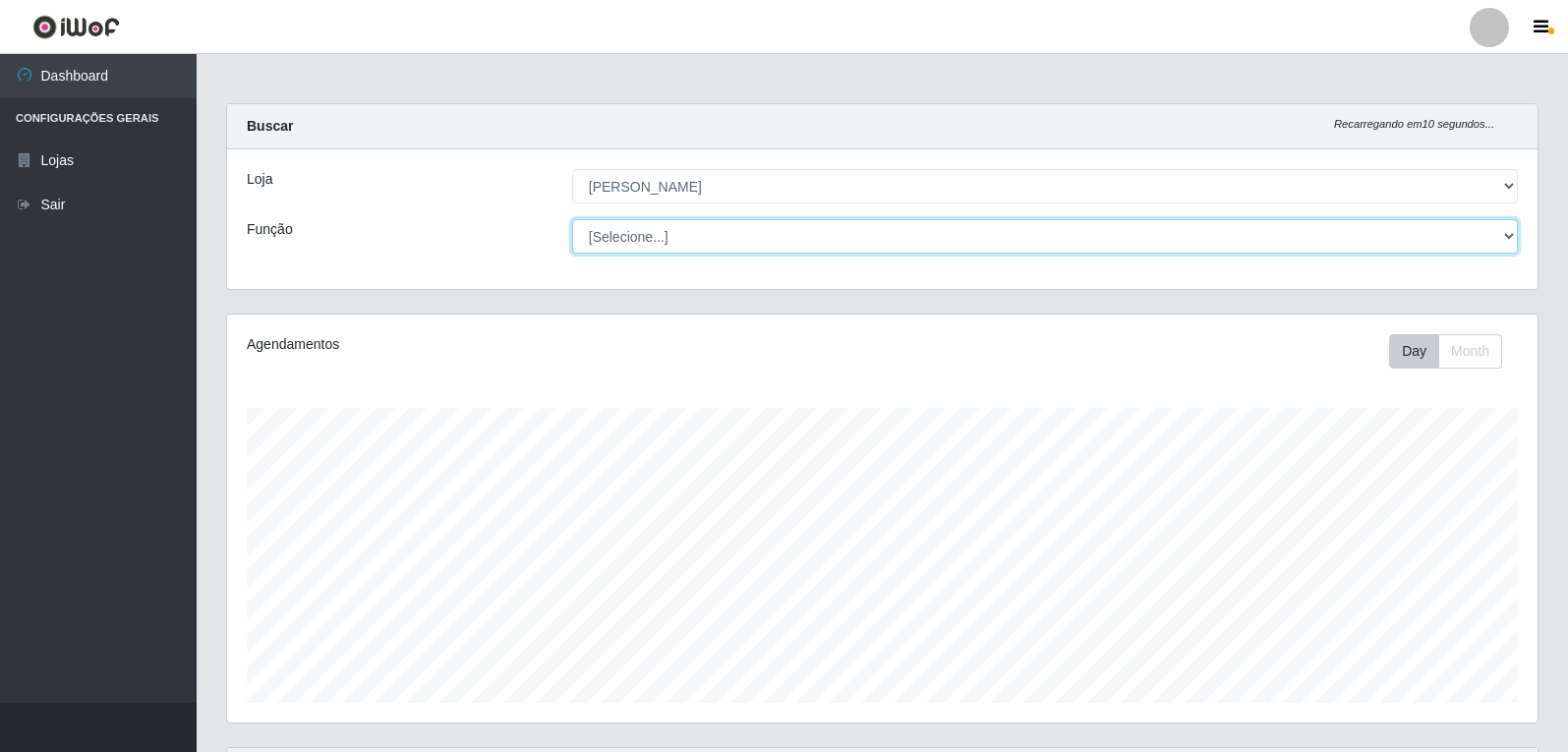
click at [621, 233] on select "[Selecione...] Embalador Embalador + Embalador ++ Repositor Repositor + Reposit…" at bounding box center [1045, 236] width 946 height 35
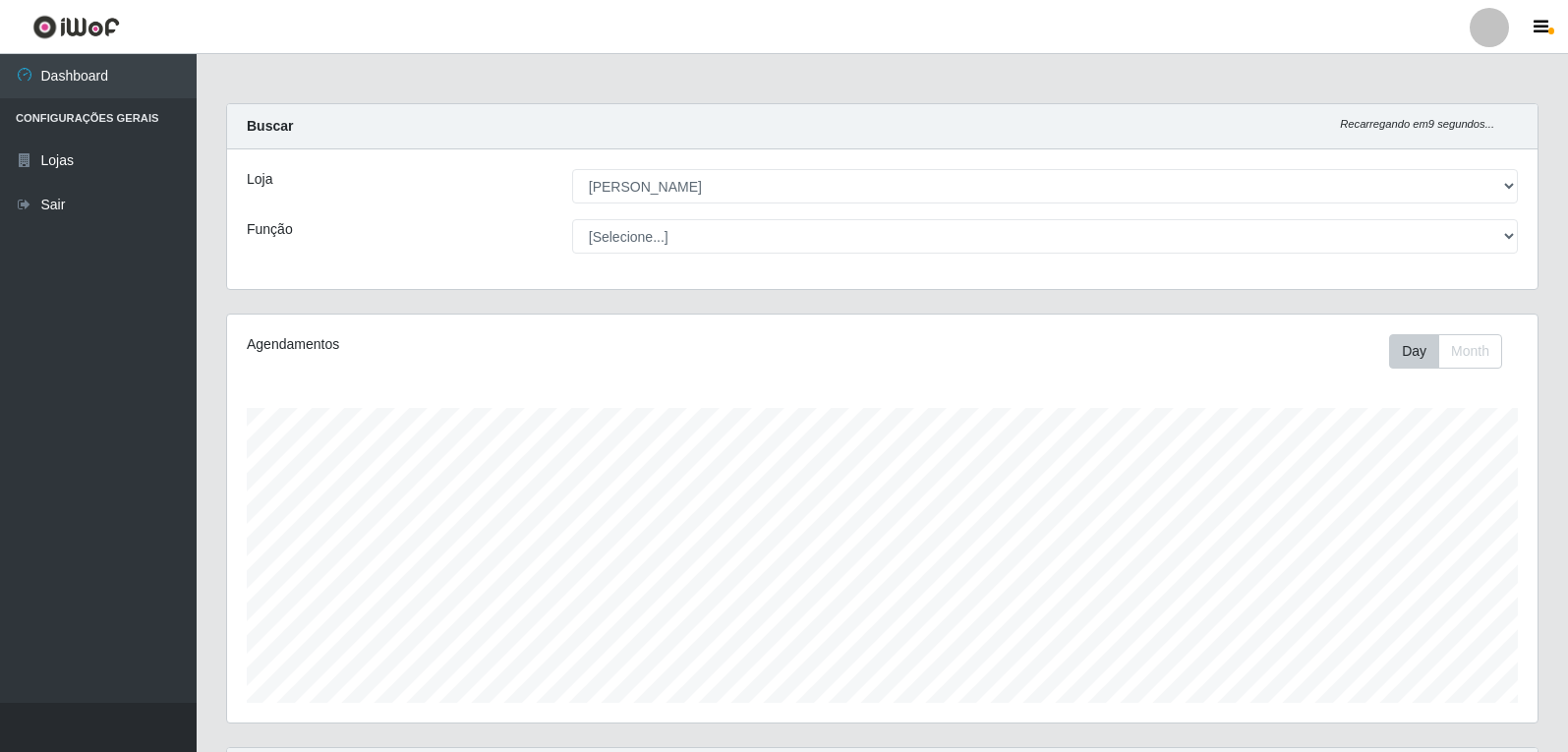
click at [525, 261] on div "Loja [Selecione...] [PERSON_NAME] Função [Selecione...] Embalador Embalador + E…" at bounding box center [882, 219] width 1310 height 139
